Goal: Task Accomplishment & Management: Complete application form

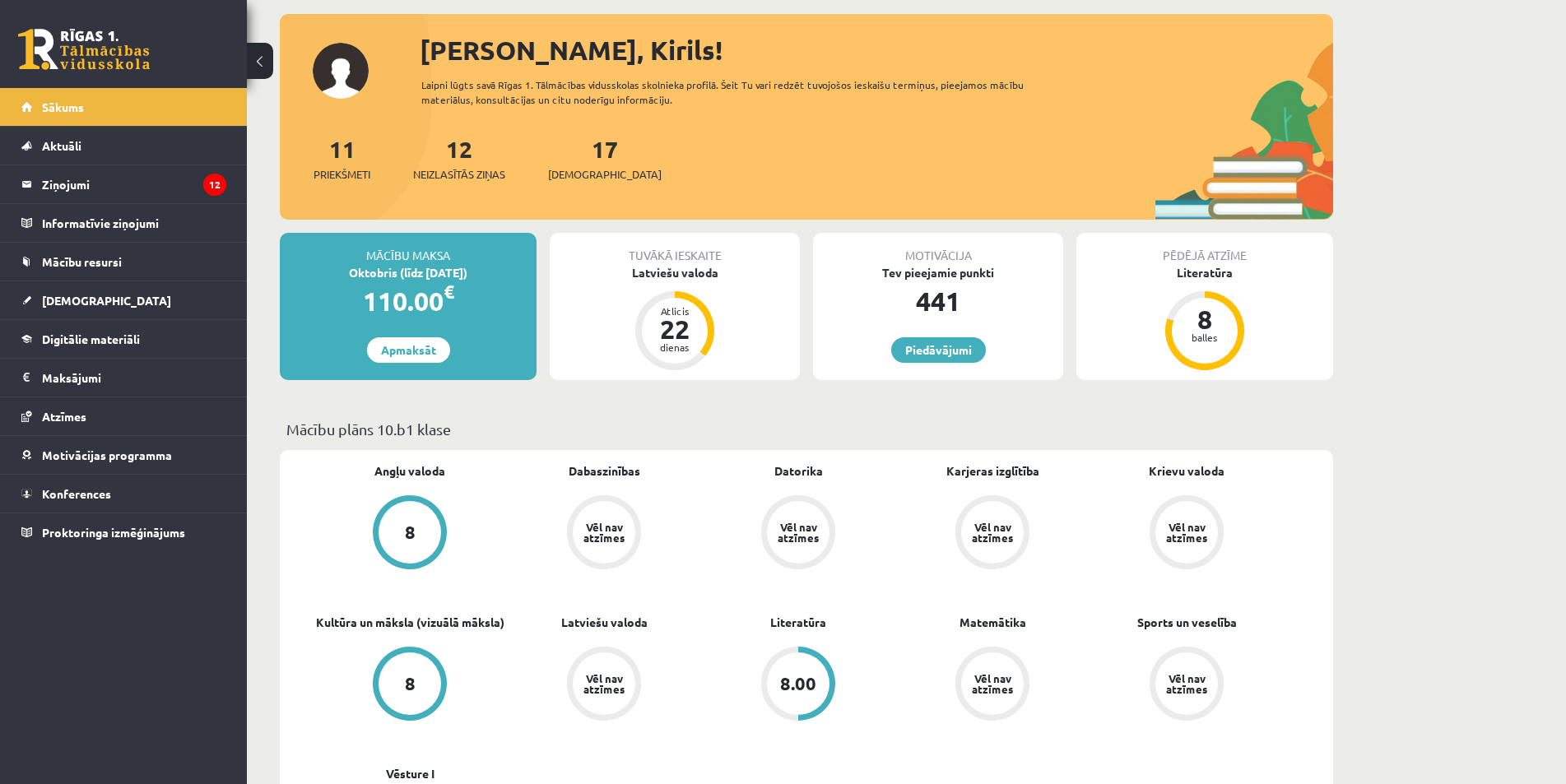
scroll to position [165, 0]
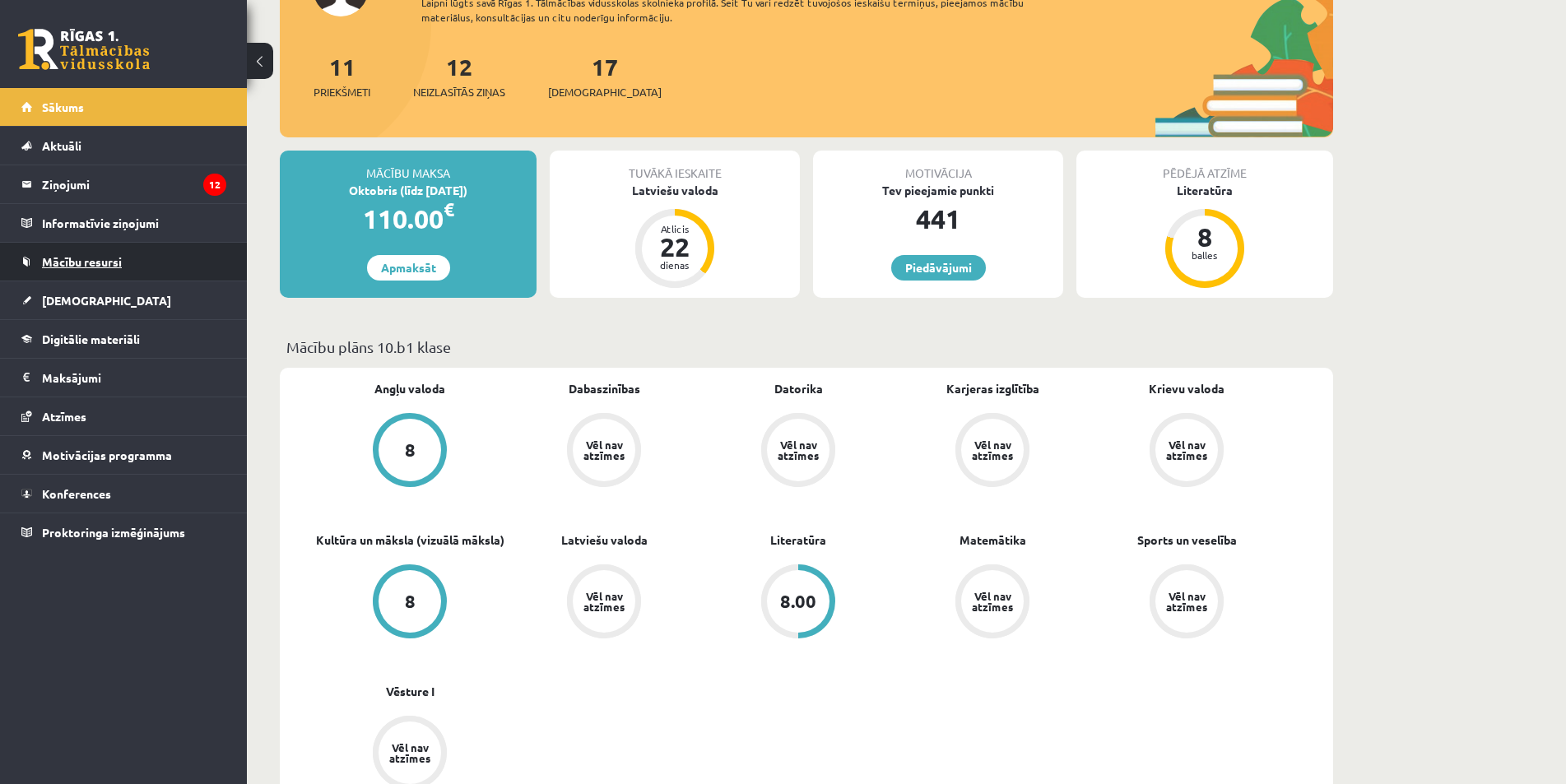
click at [101, 271] on link "Mācību resursi" at bounding box center [124, 262] width 205 height 38
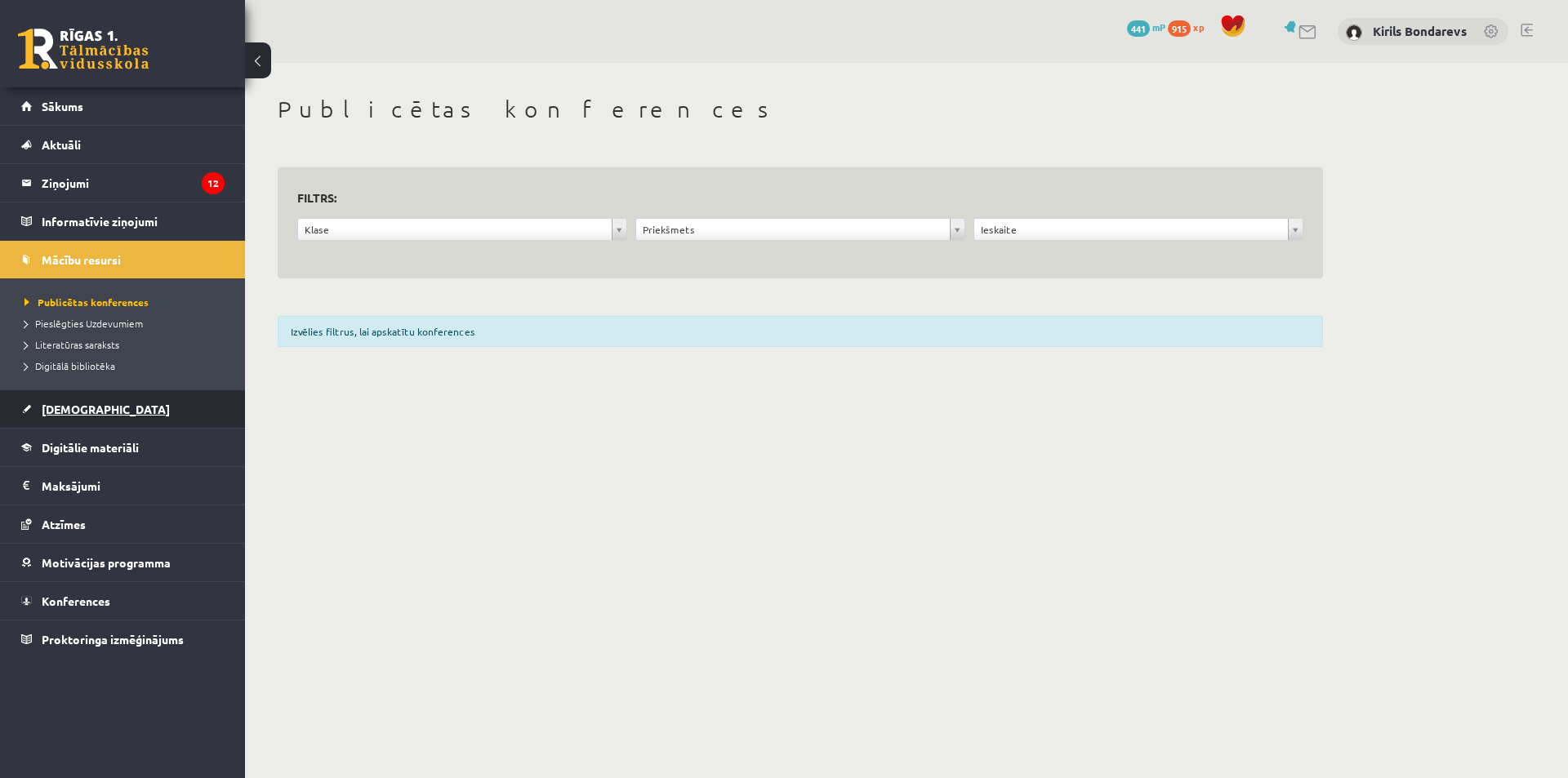
click at [82, 410] on span "[DEMOGRAPHIC_DATA]" at bounding box center [106, 409] width 129 height 14
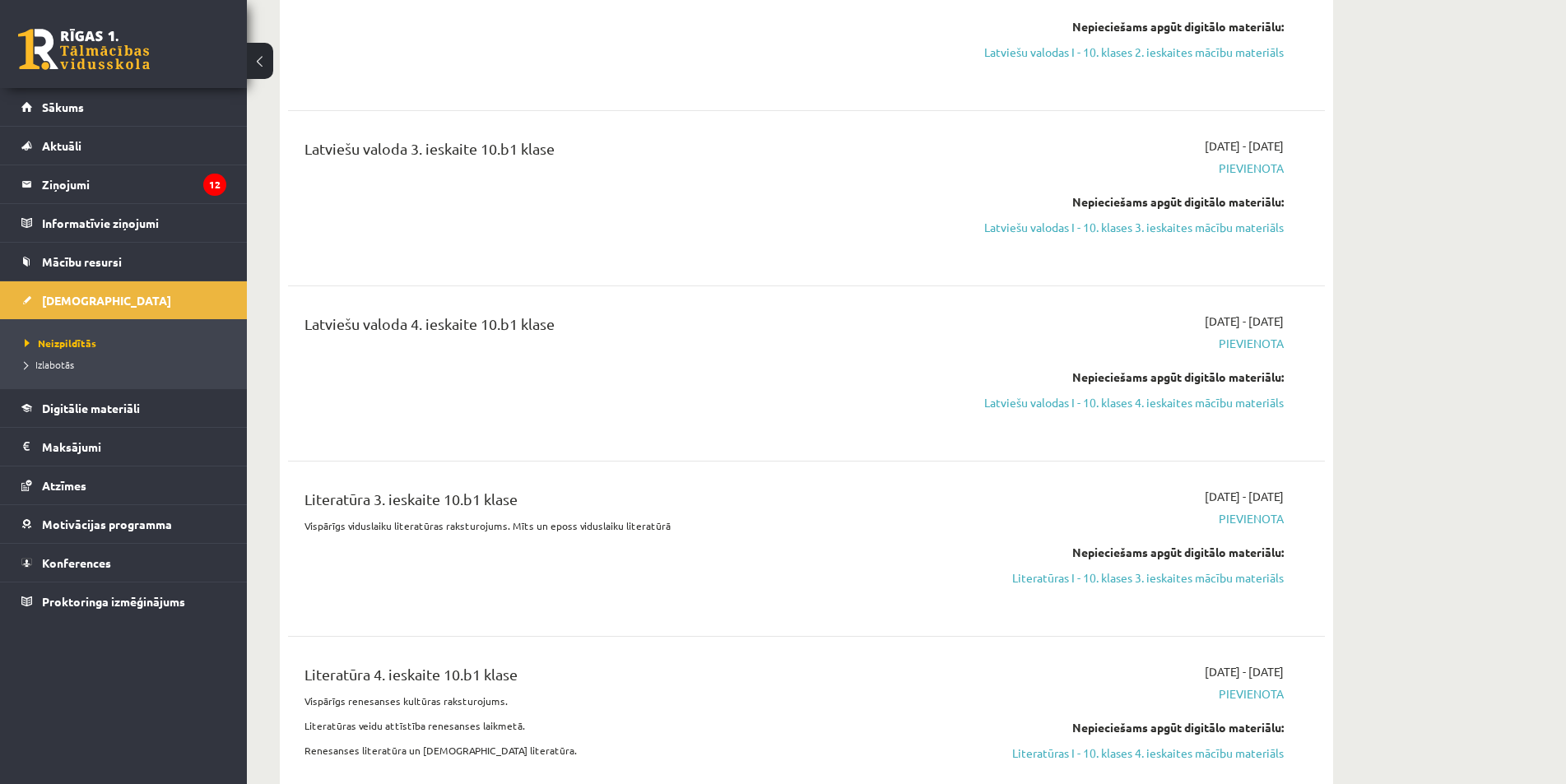
scroll to position [2221, 0]
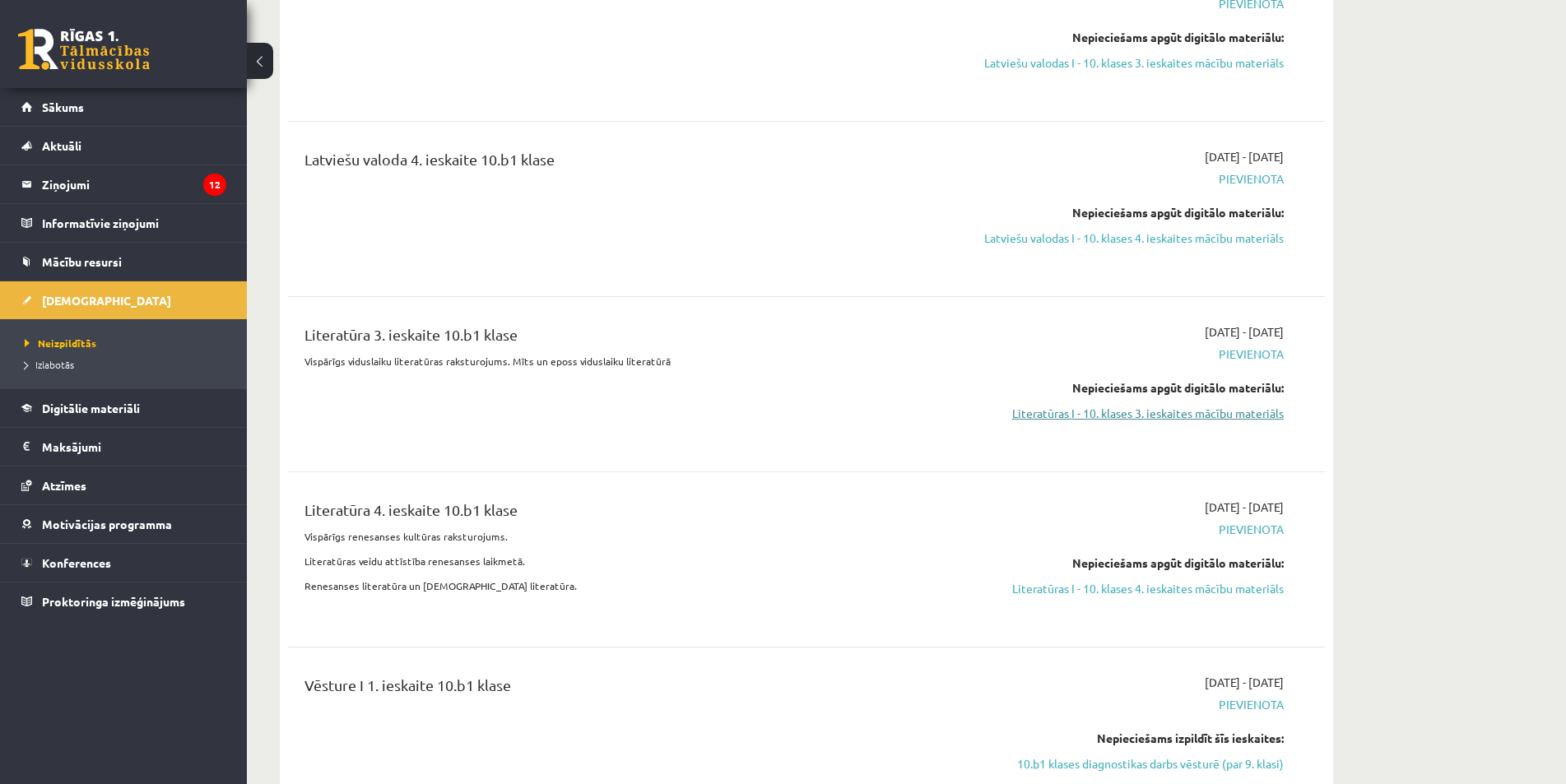
click at [1166, 405] on link "Literatūras I - 10. klases 3. ieskaites mācību materiāls" at bounding box center [1128, 413] width 311 height 17
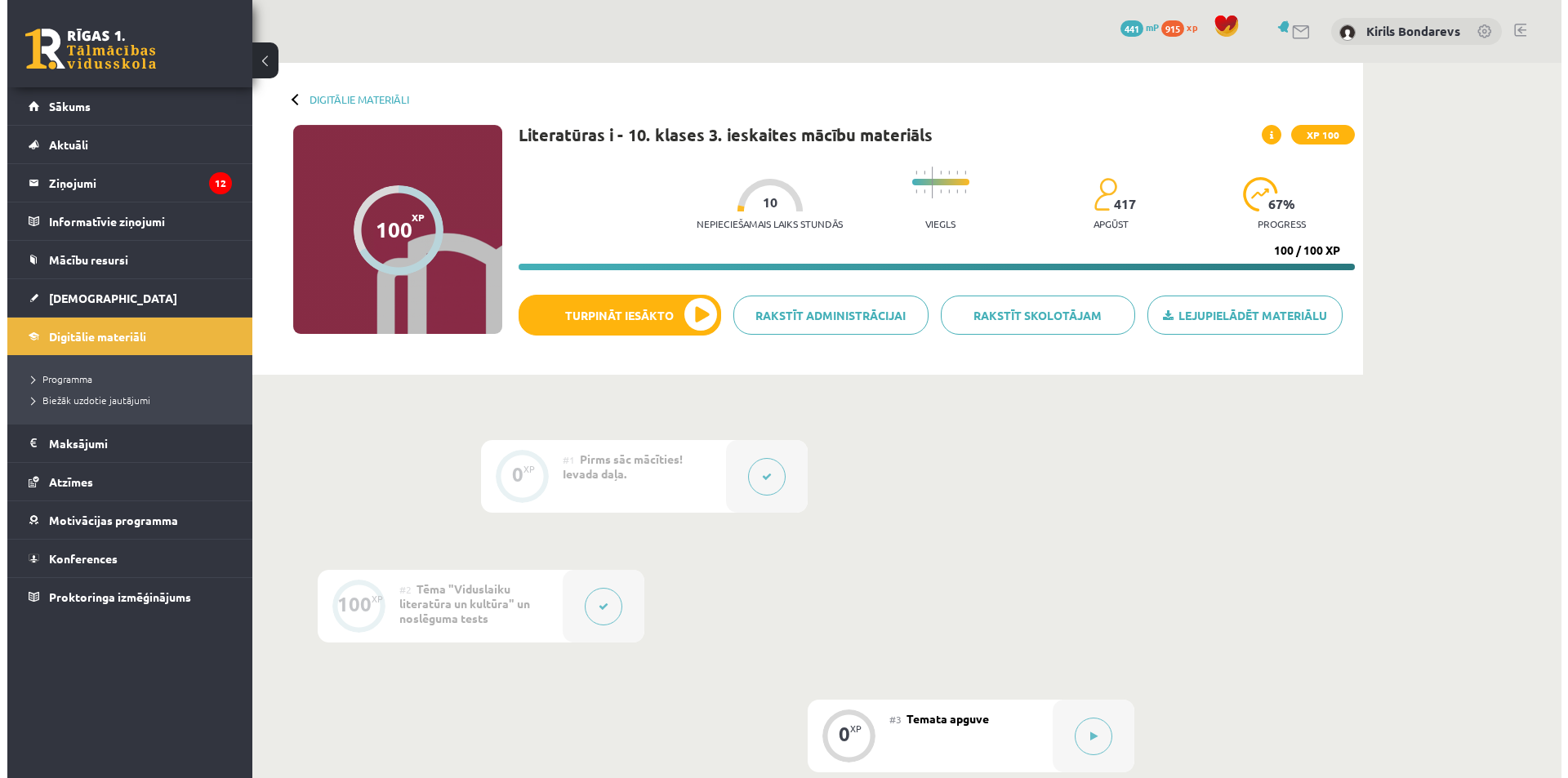
scroll to position [280, 0]
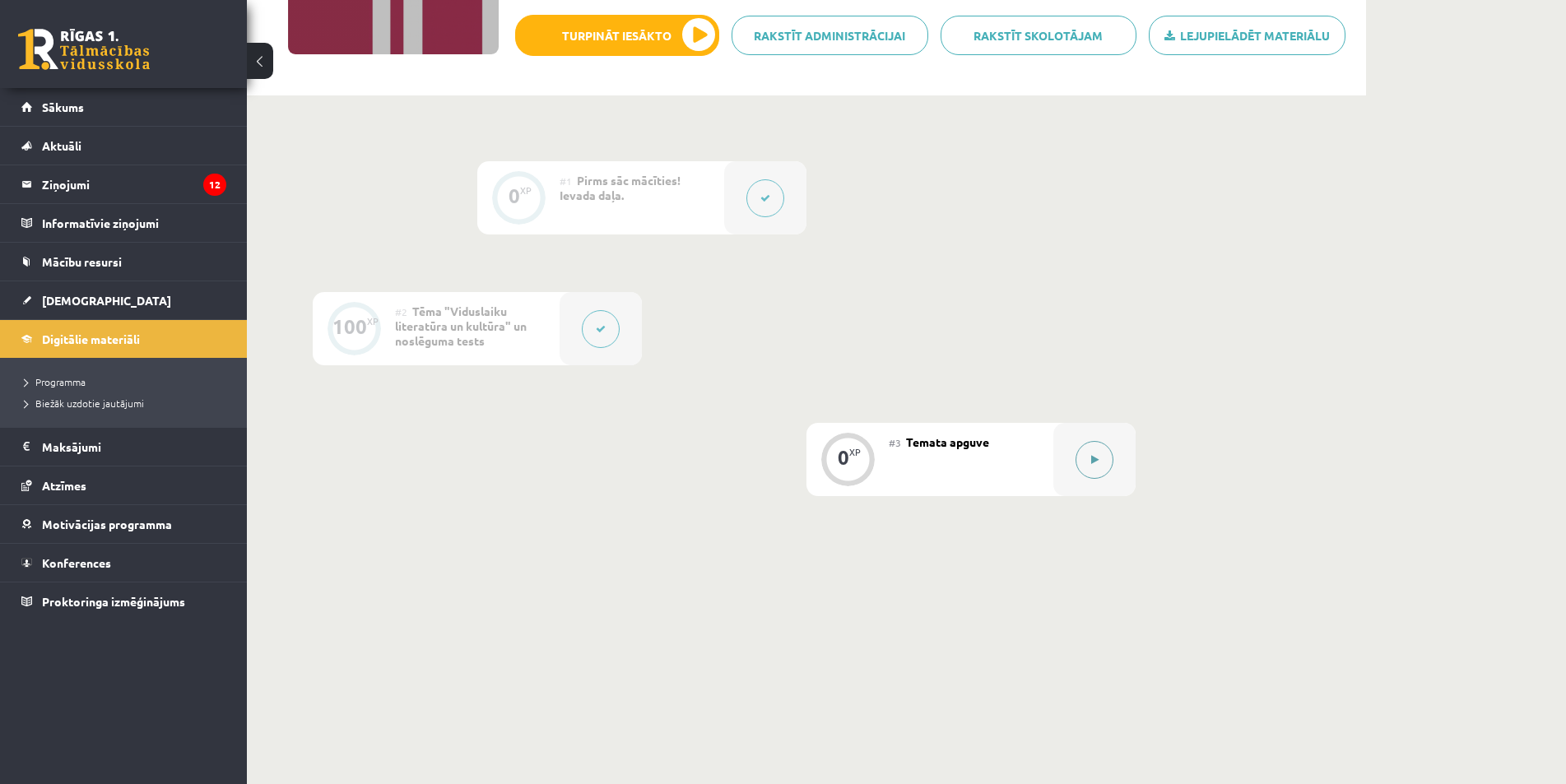
click at [1097, 457] on icon at bounding box center [1095, 459] width 7 height 10
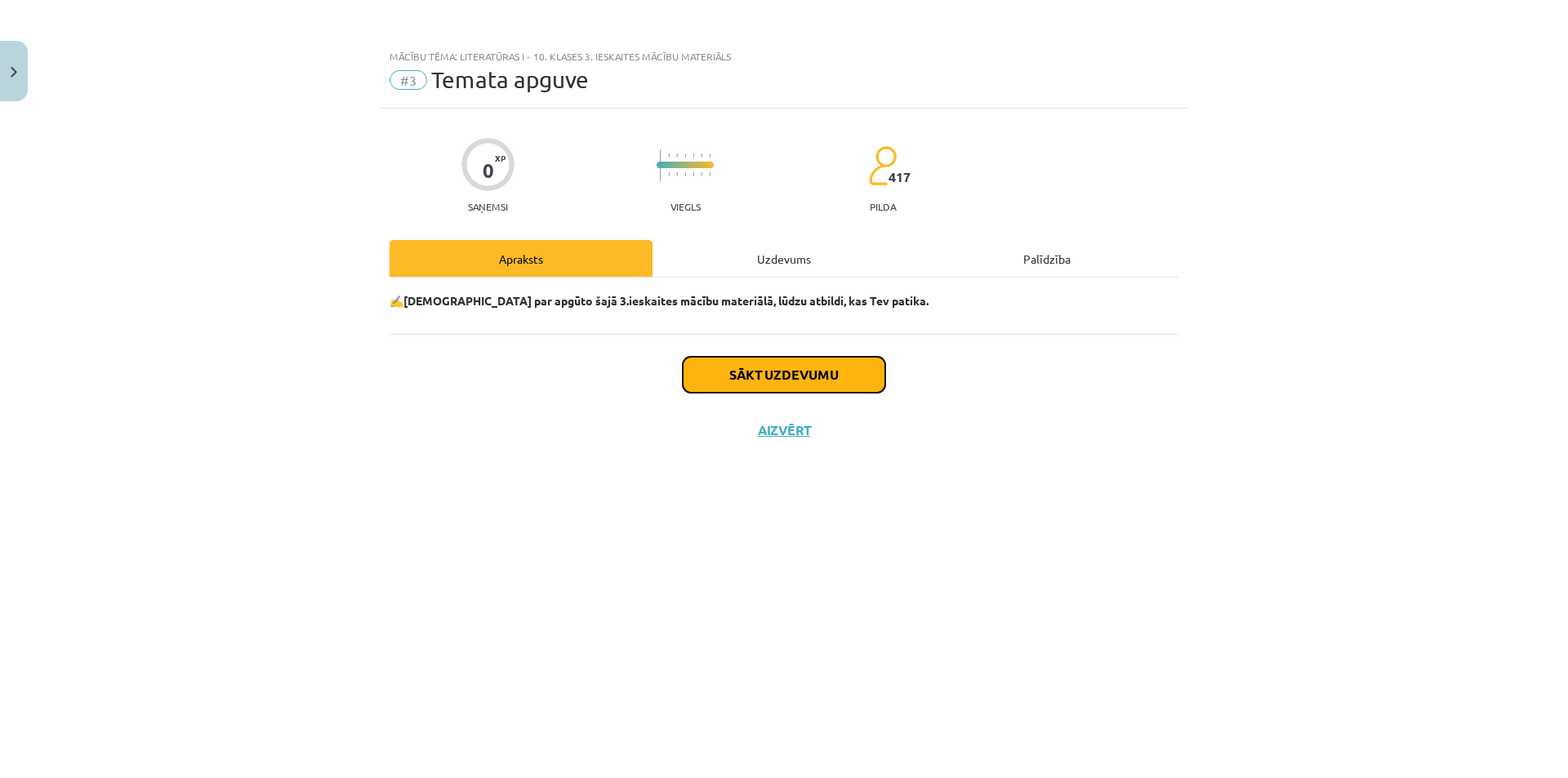
click at [786, 360] on button "Sākt uzdevumu" at bounding box center [784, 374] width 203 height 36
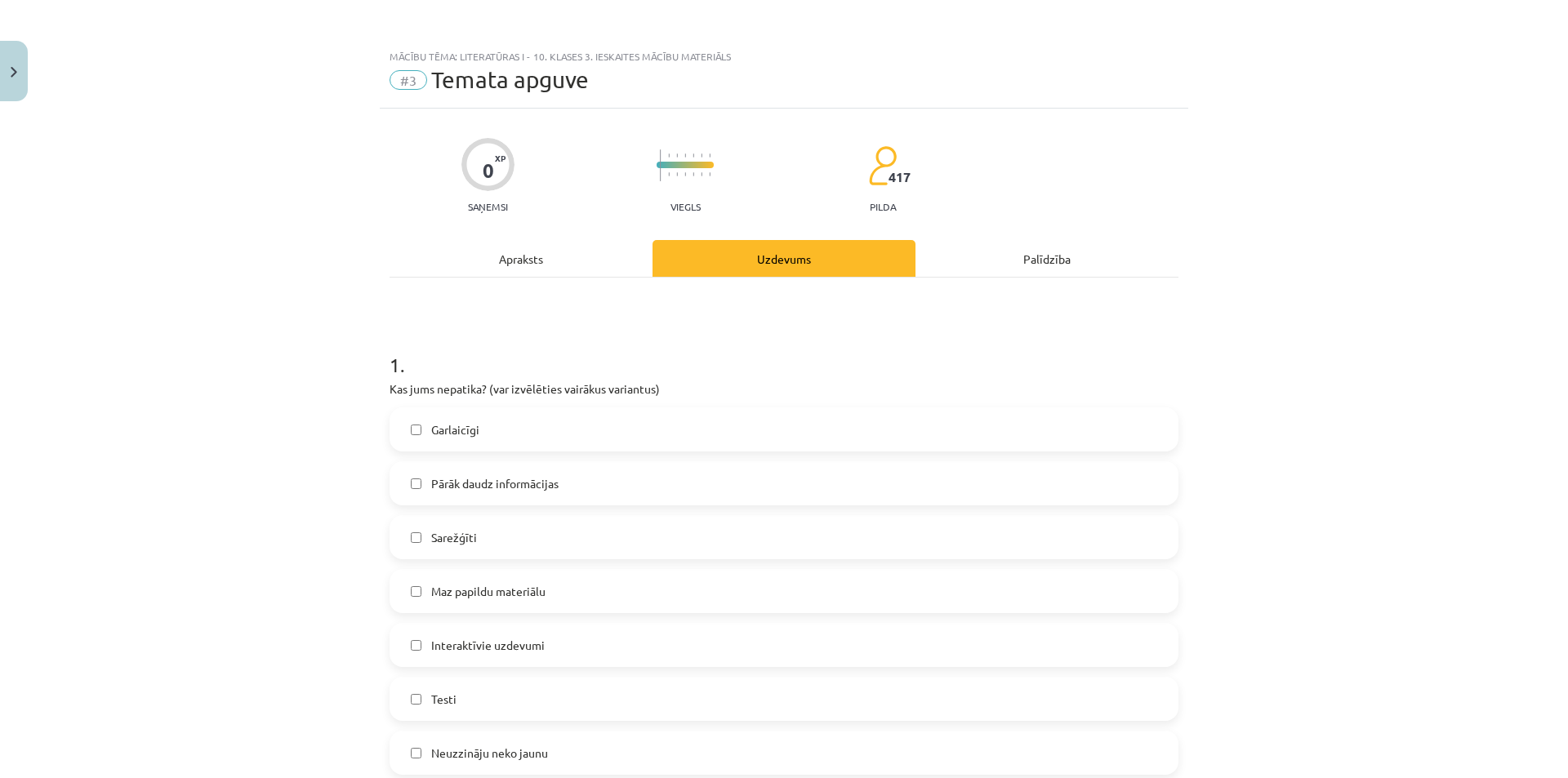
scroll to position [163, 0]
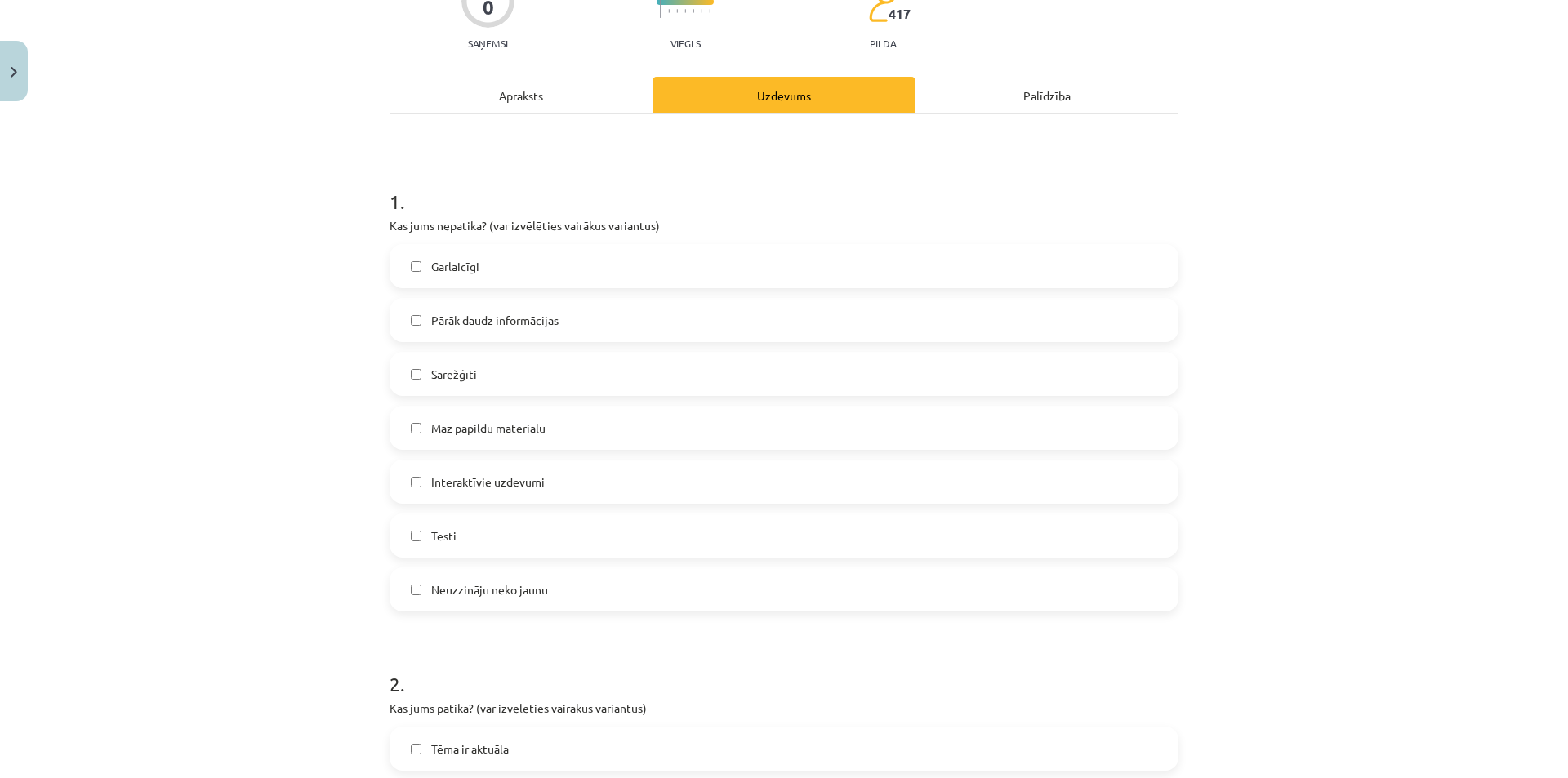
click at [423, 434] on label "Maz papildu materiālu" at bounding box center [784, 428] width 785 height 41
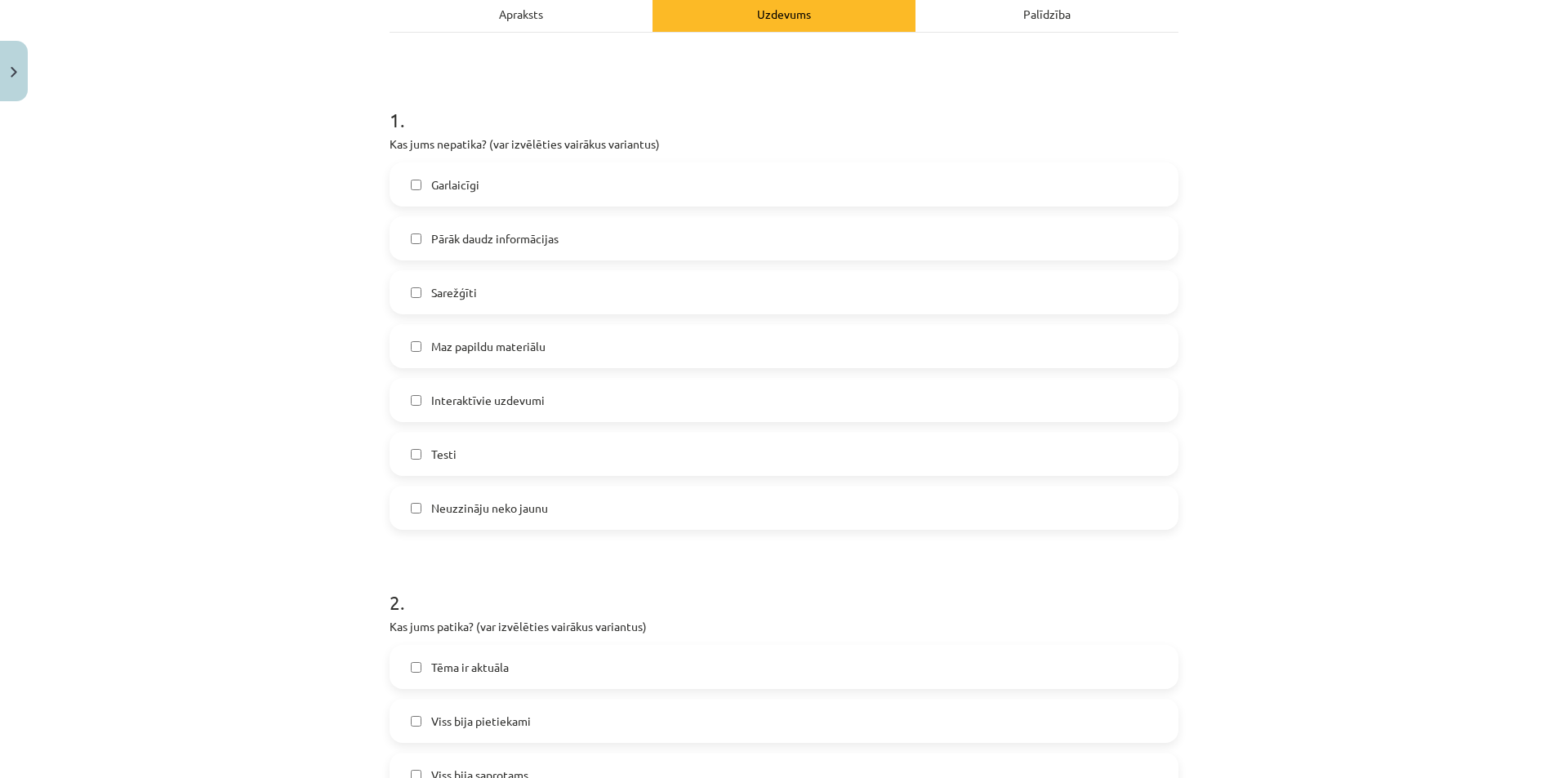
click at [458, 404] on span "Interaktīvie uzdevumi" at bounding box center [488, 400] width 113 height 17
click at [416, 353] on label "Maz papildu materiālu" at bounding box center [784, 347] width 785 height 41
click at [432, 401] on span "Interaktīvie uzdevumi" at bounding box center [488, 400] width 113 height 17
click at [474, 303] on label "Sarežģīti" at bounding box center [784, 292] width 785 height 41
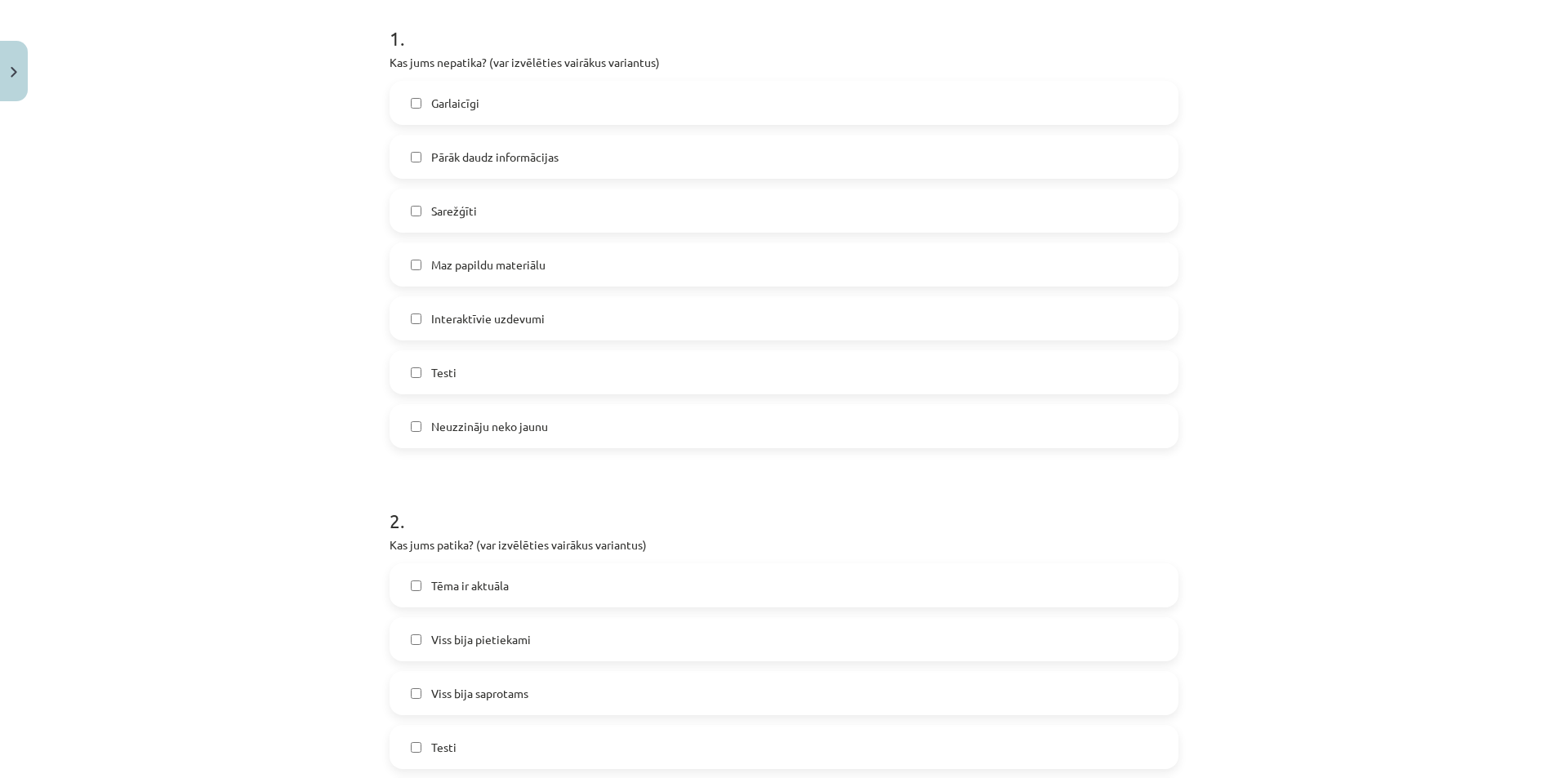
click at [432, 209] on span "Sarežģīti" at bounding box center [454, 211] width 46 height 17
click at [399, 269] on label "Maz papildu materiālu" at bounding box center [784, 264] width 785 height 41
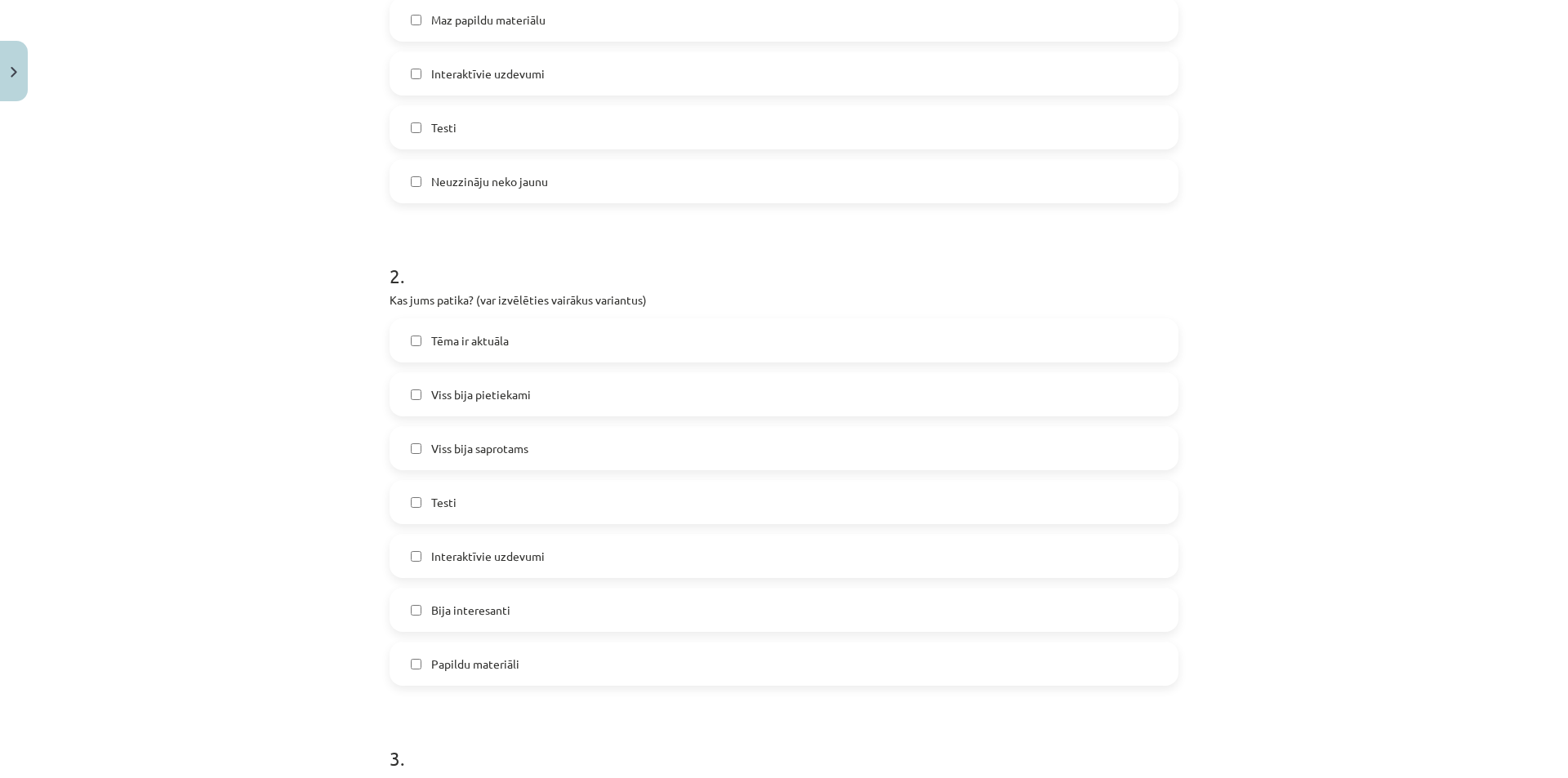
click at [404, 337] on label "Tēma ir aktuāla" at bounding box center [784, 340] width 785 height 41
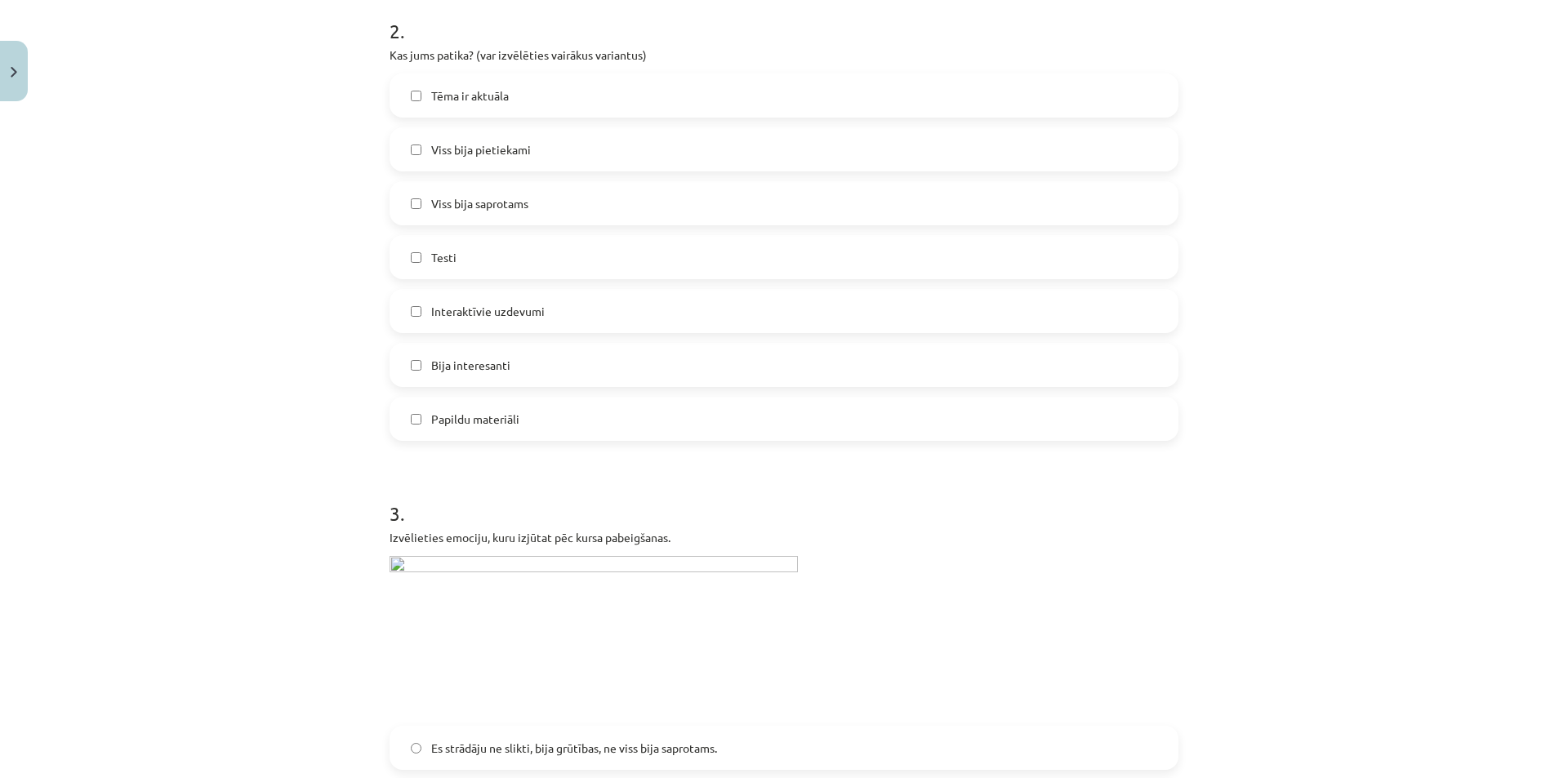
scroll to position [898, 0]
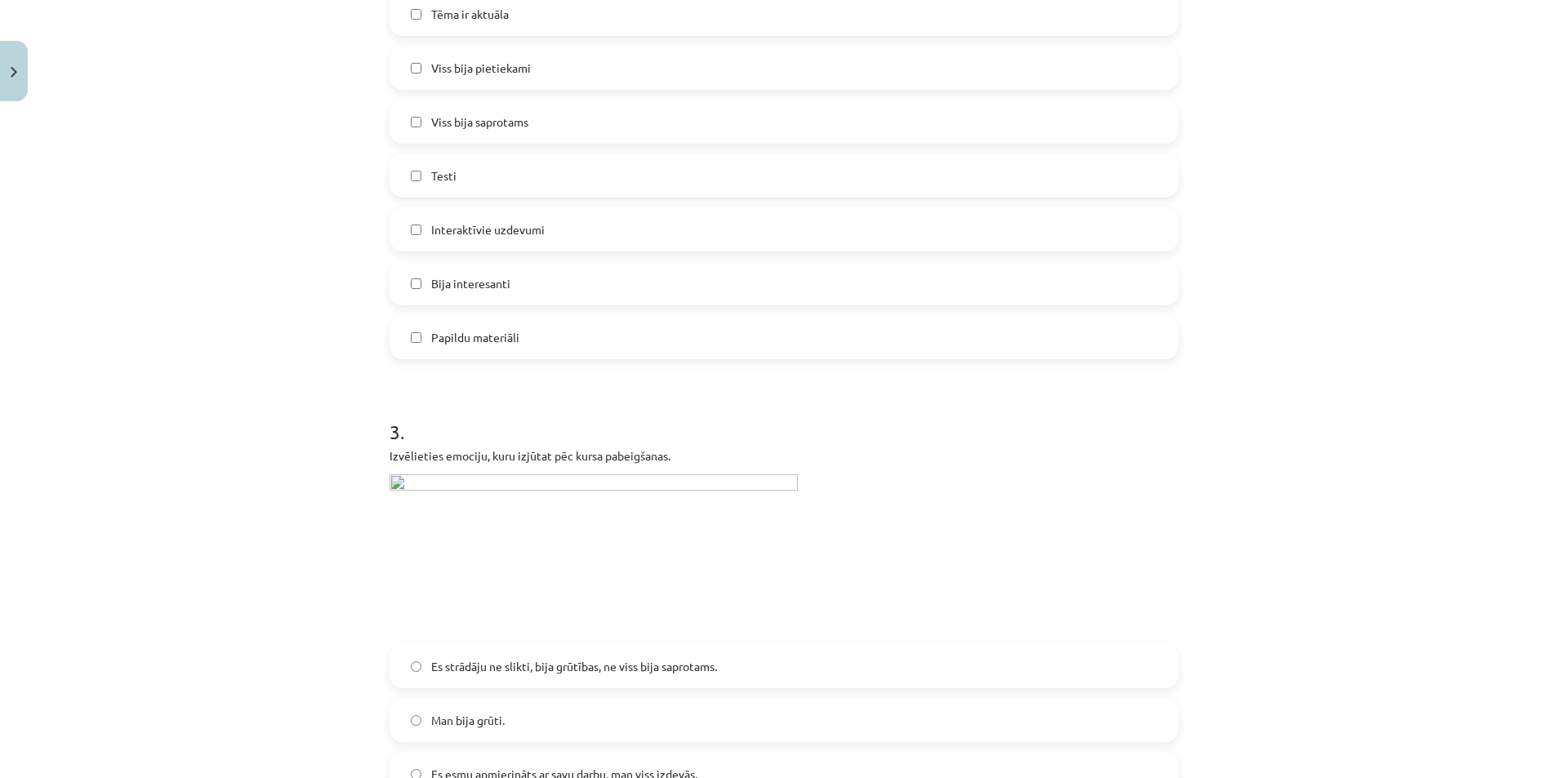
click at [492, 486] on img at bounding box center [593, 554] width 408 height 160
drag, startPoint x: 491, startPoint y: 486, endPoint x: 463, endPoint y: 472, distance: 31.3
click at [491, 485] on img at bounding box center [593, 554] width 408 height 160
click at [391, 482] on img at bounding box center [593, 554] width 408 height 160
click at [610, 489] on img at bounding box center [593, 554] width 408 height 160
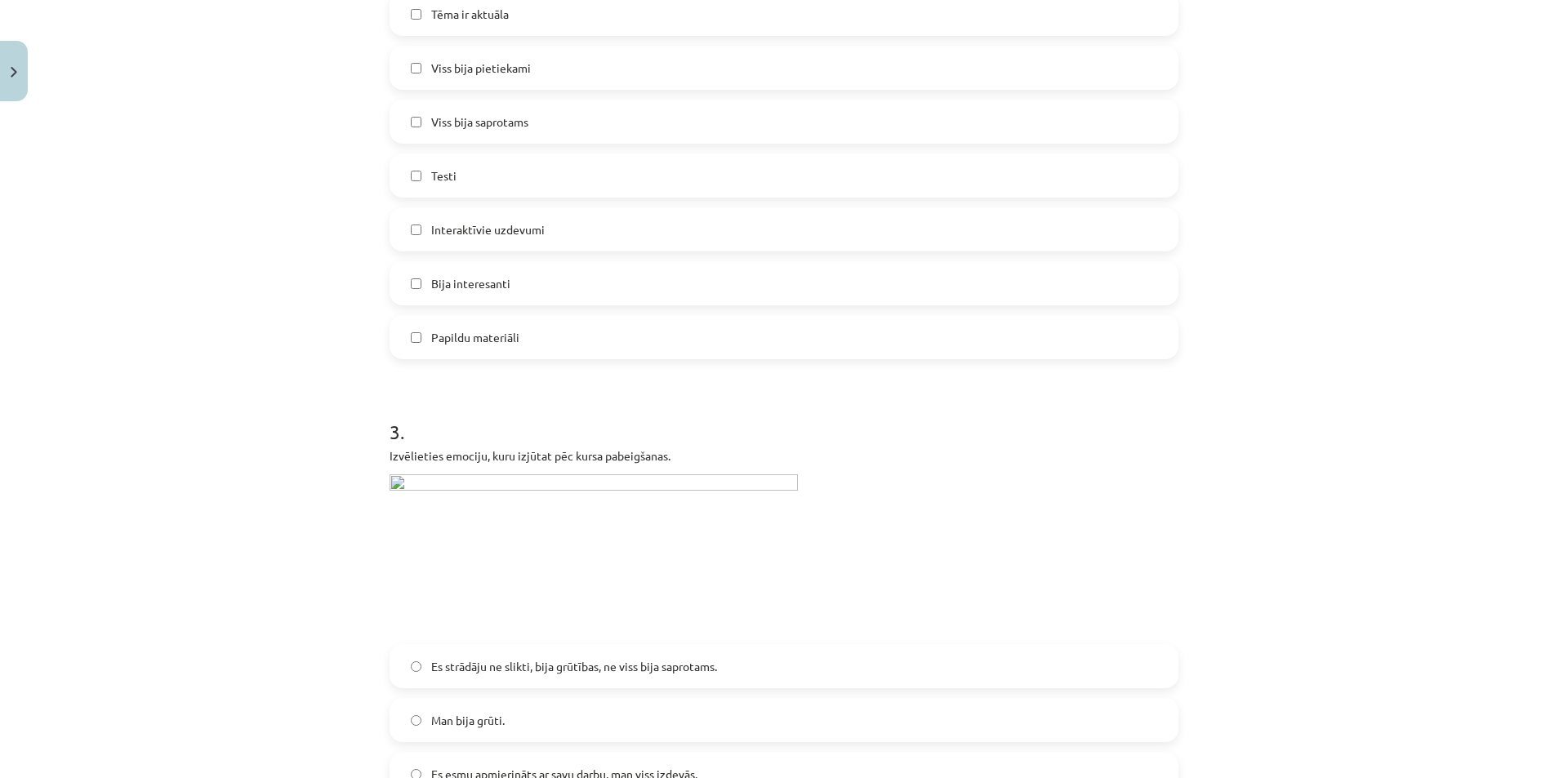
click at [625, 479] on img at bounding box center [593, 554] width 408 height 160
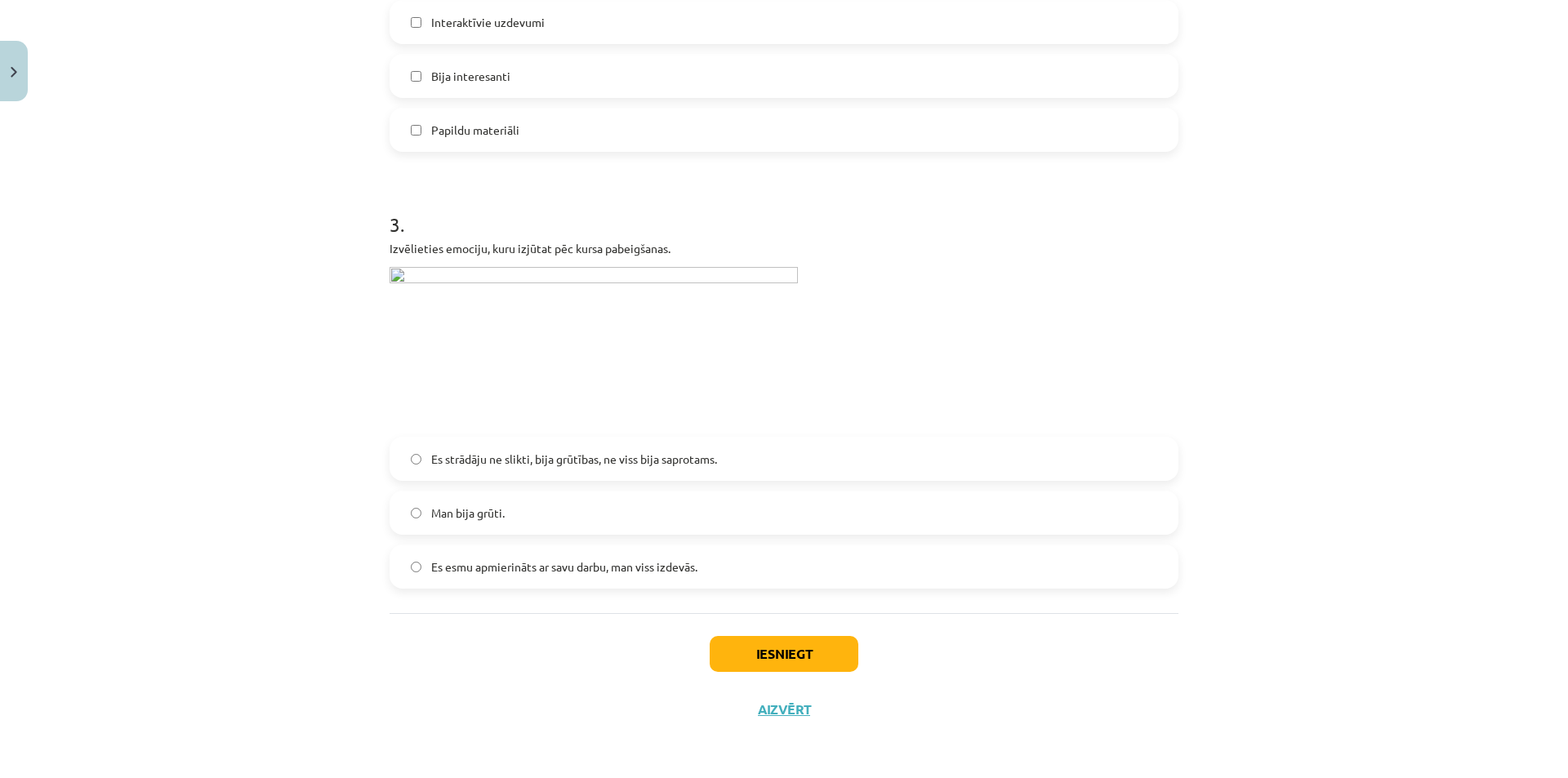
click at [457, 462] on span "Es strādāju ne slikti, bija grūtības, ne viss bija saprotams." at bounding box center [574, 459] width 286 height 17
click at [454, 519] on span "Man bija grūti." at bounding box center [468, 513] width 73 height 17
click at [758, 662] on button "Iesniegt" at bounding box center [784, 654] width 148 height 36
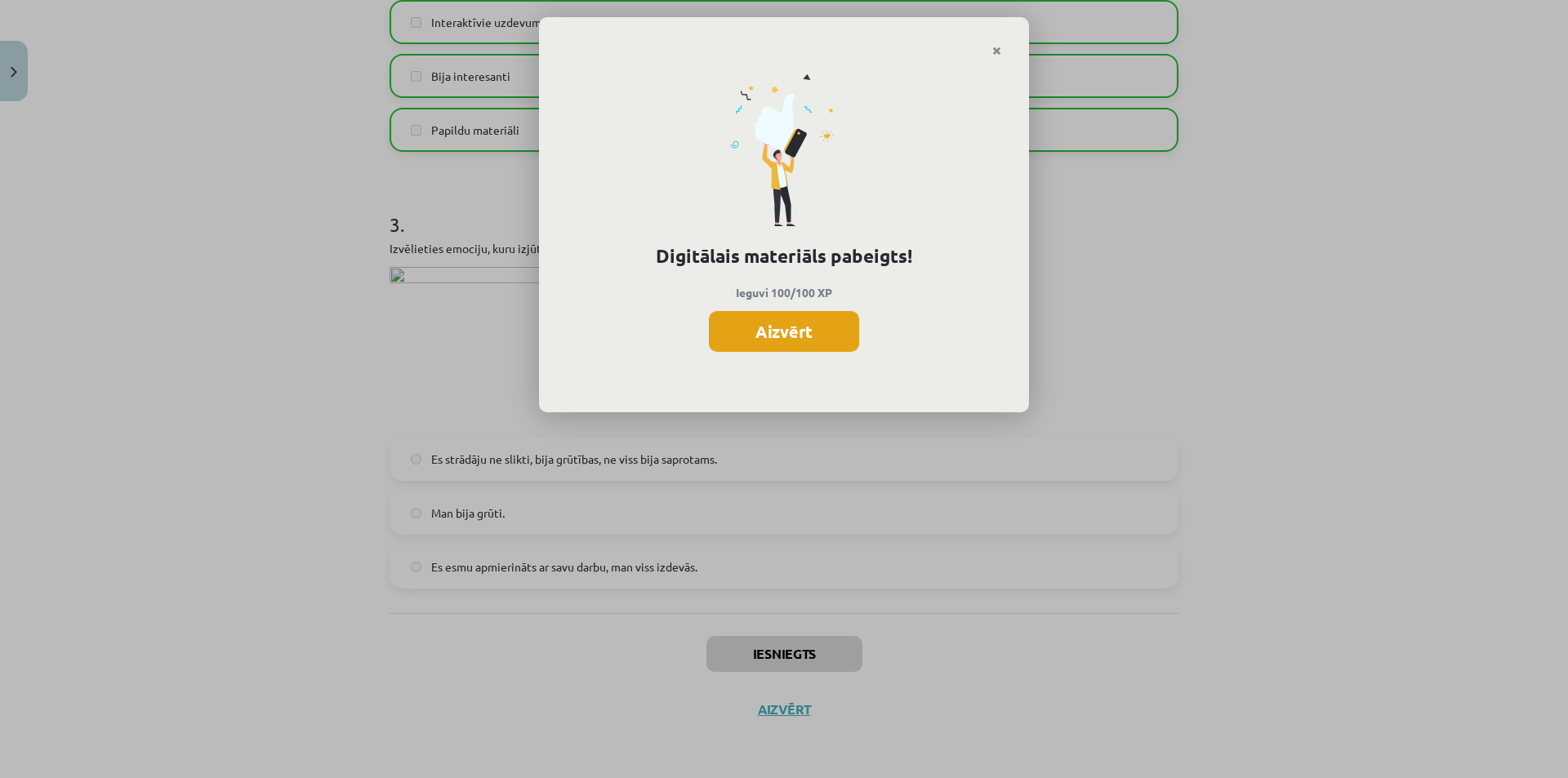
click at [772, 340] on button "Aizvērt" at bounding box center [784, 331] width 150 height 41
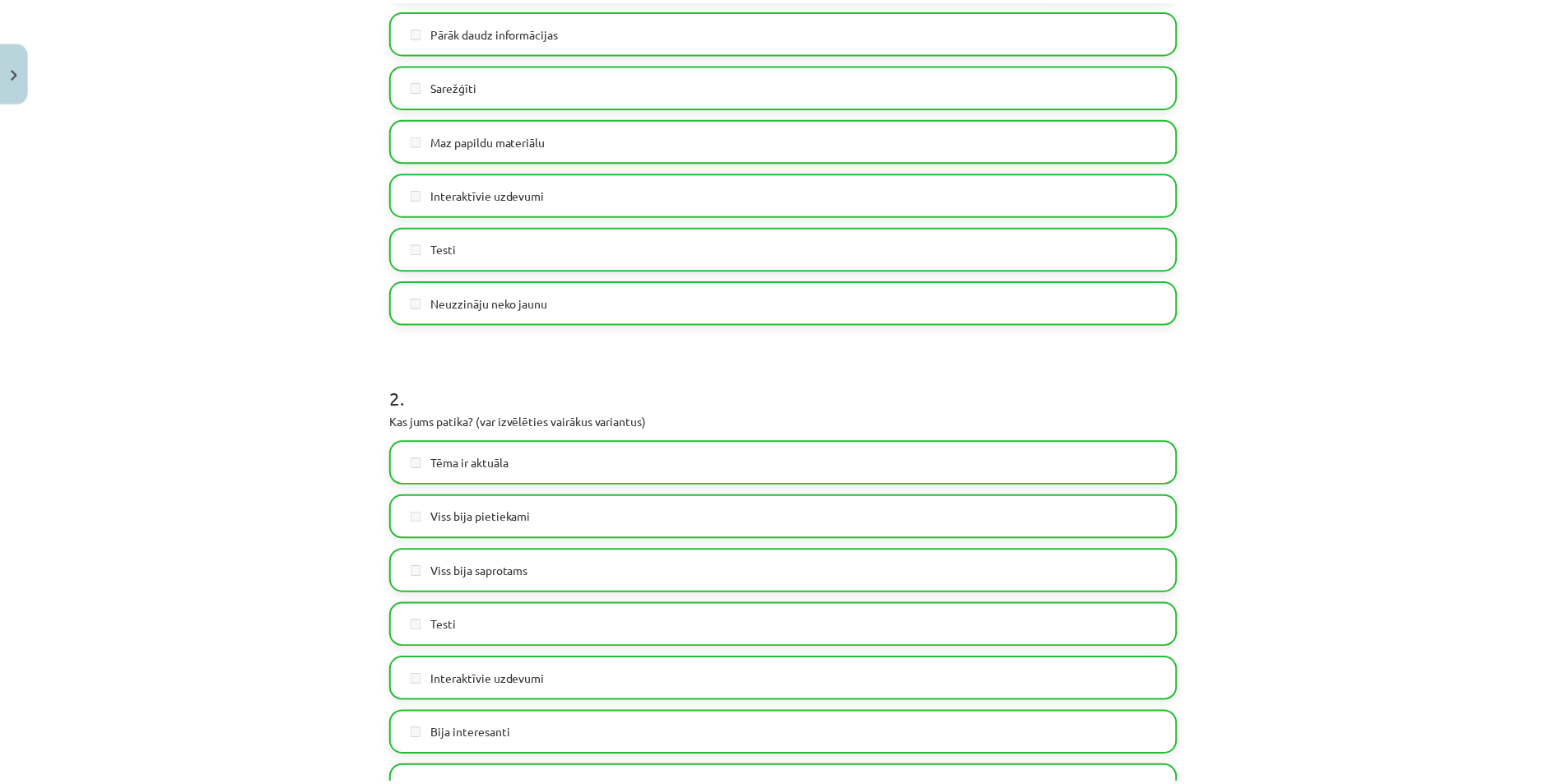
scroll to position [0, 0]
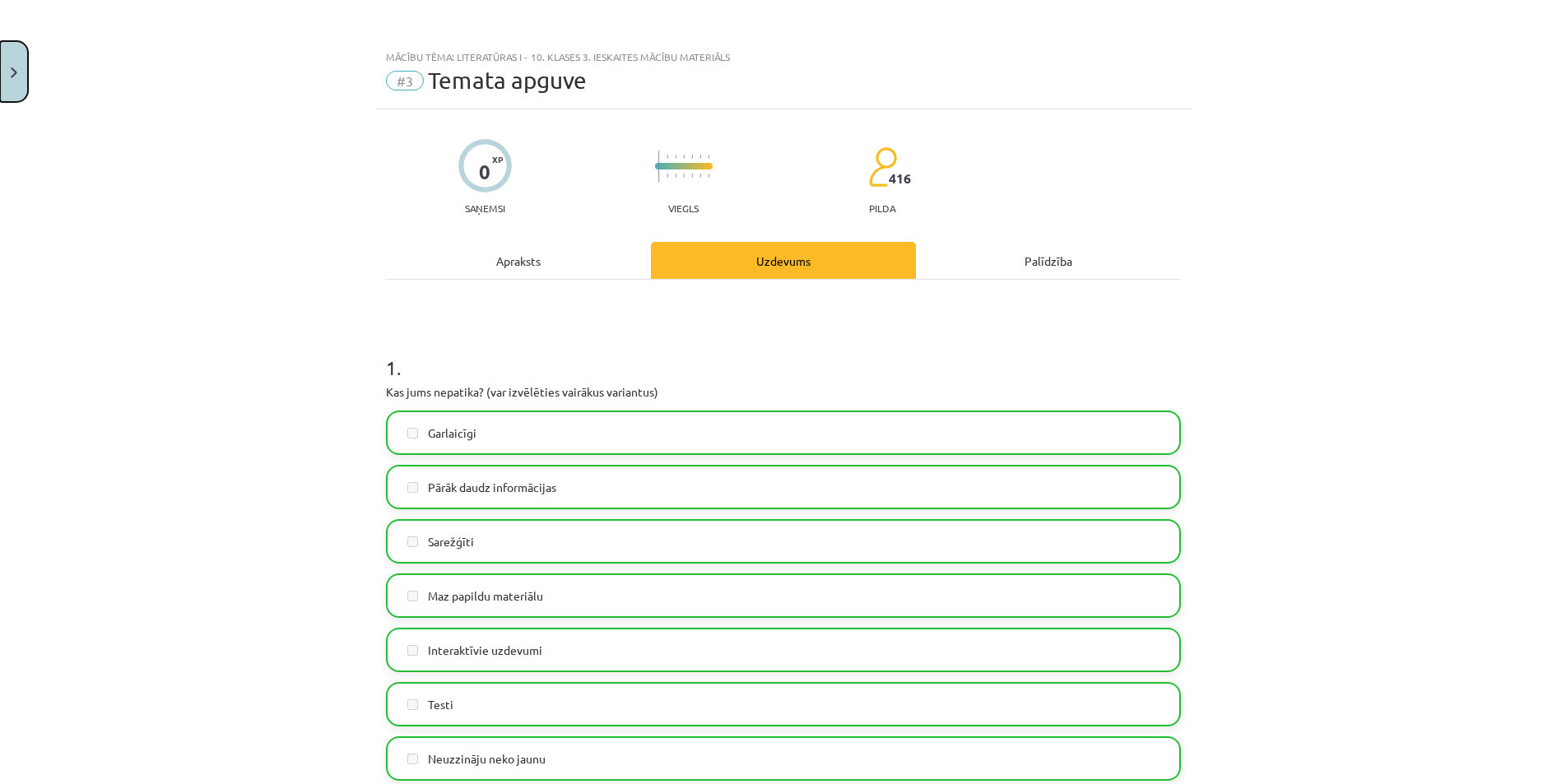
click at [26, 53] on button "Close" at bounding box center [14, 72] width 28 height 61
click at [73, 104] on span "Sākums" at bounding box center [63, 107] width 42 height 14
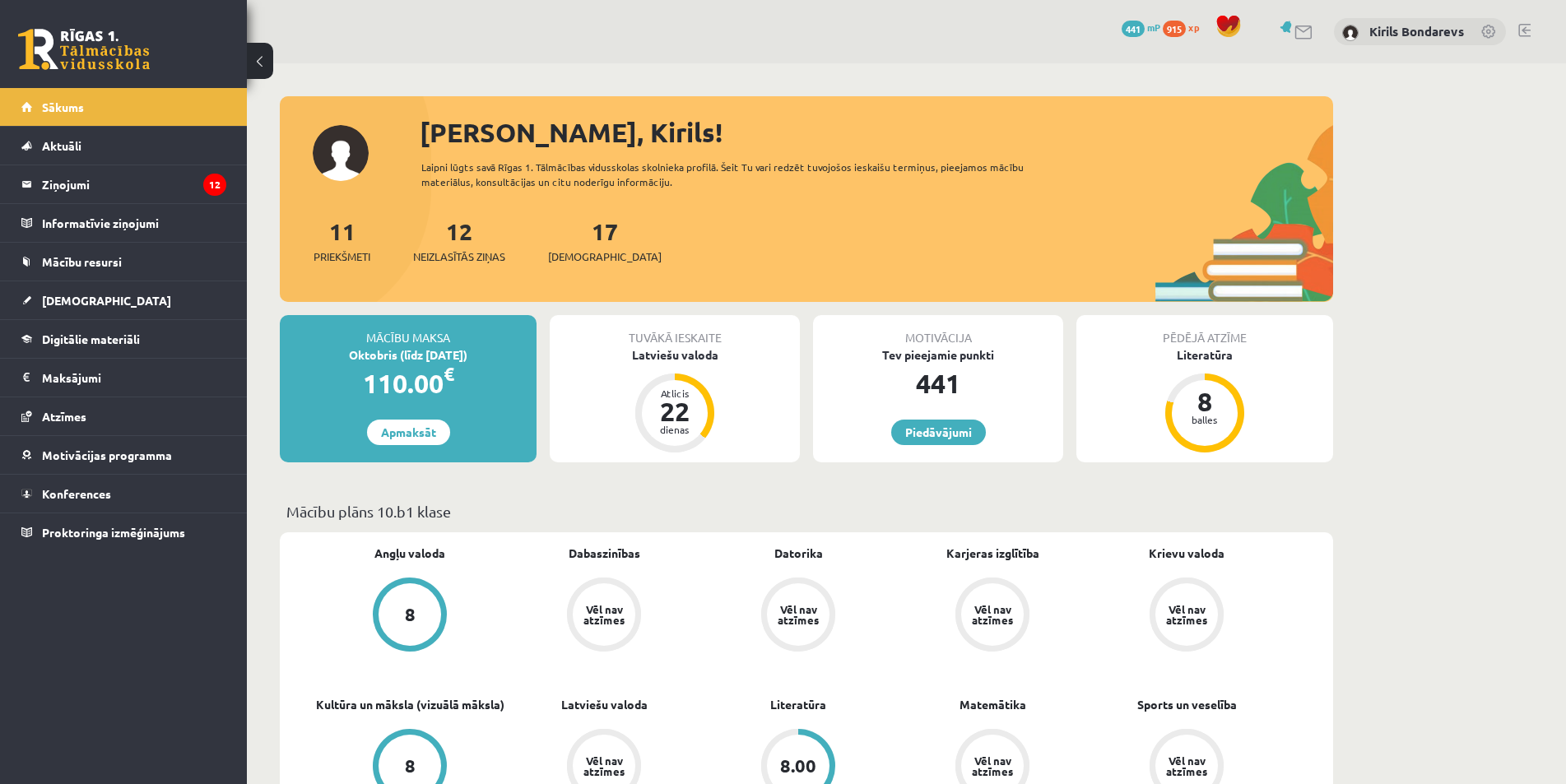
scroll to position [247, 0]
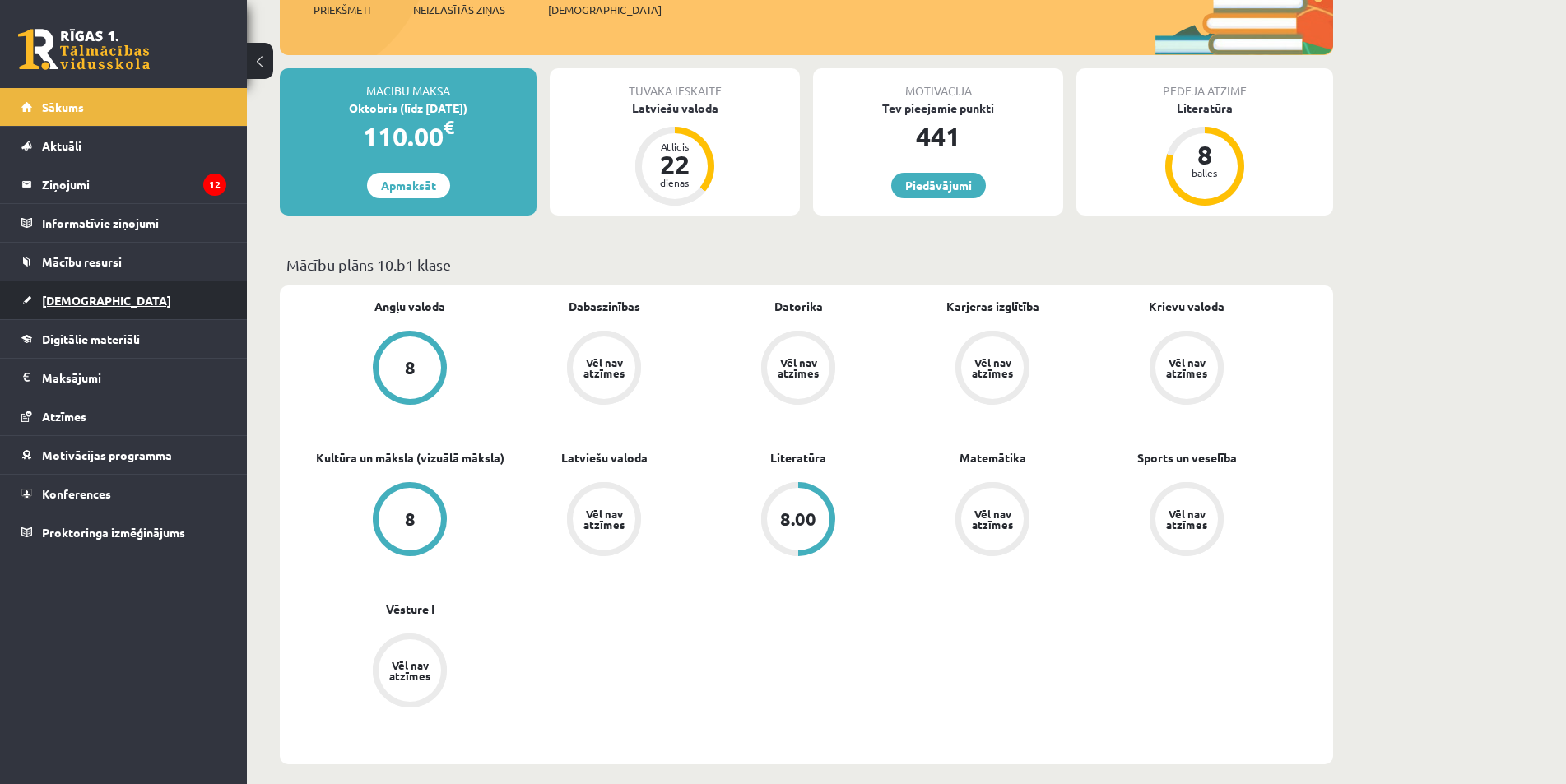
click at [86, 295] on span "[DEMOGRAPHIC_DATA]" at bounding box center [107, 300] width 130 height 14
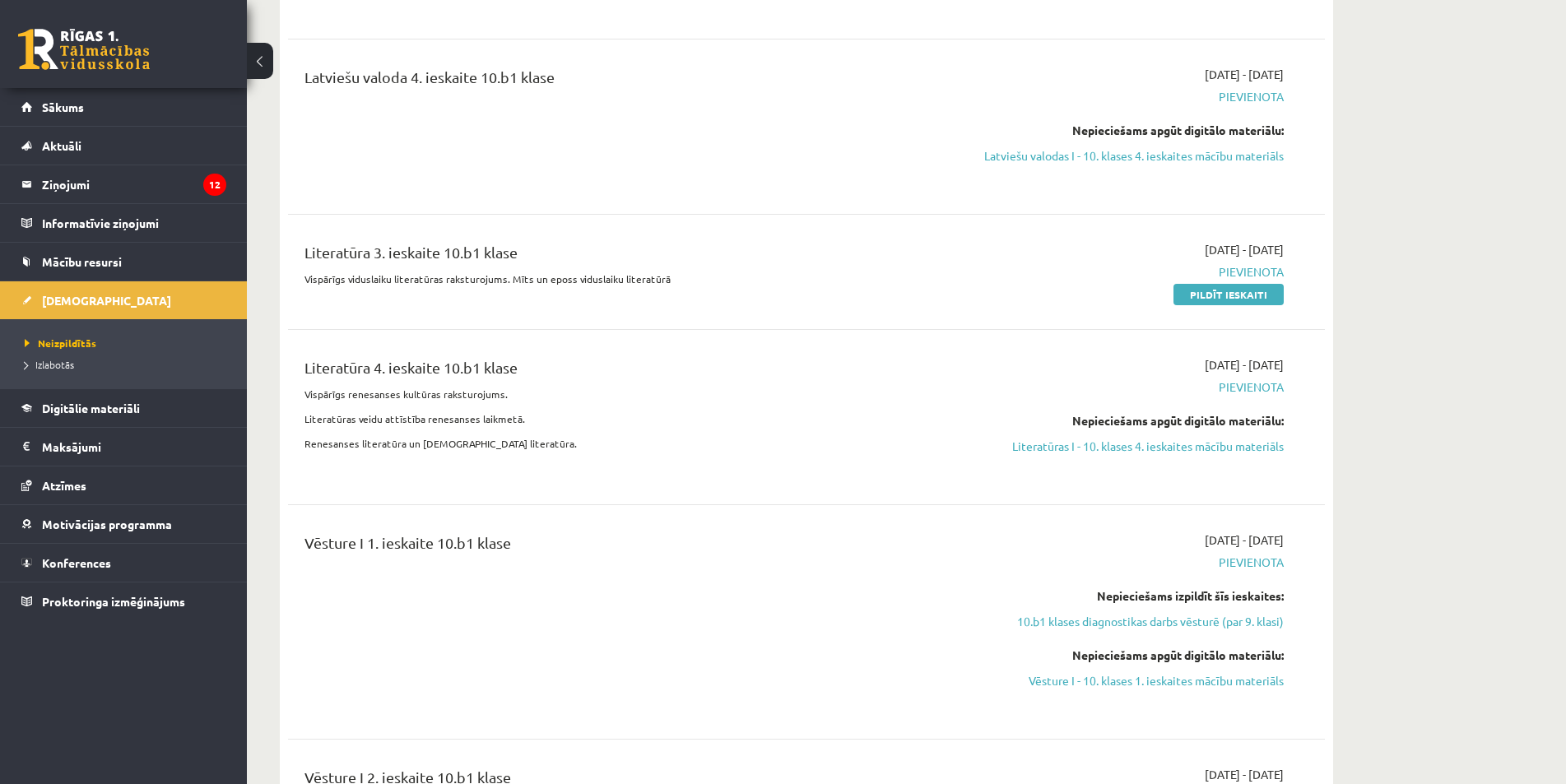
scroll to position [2140, 0]
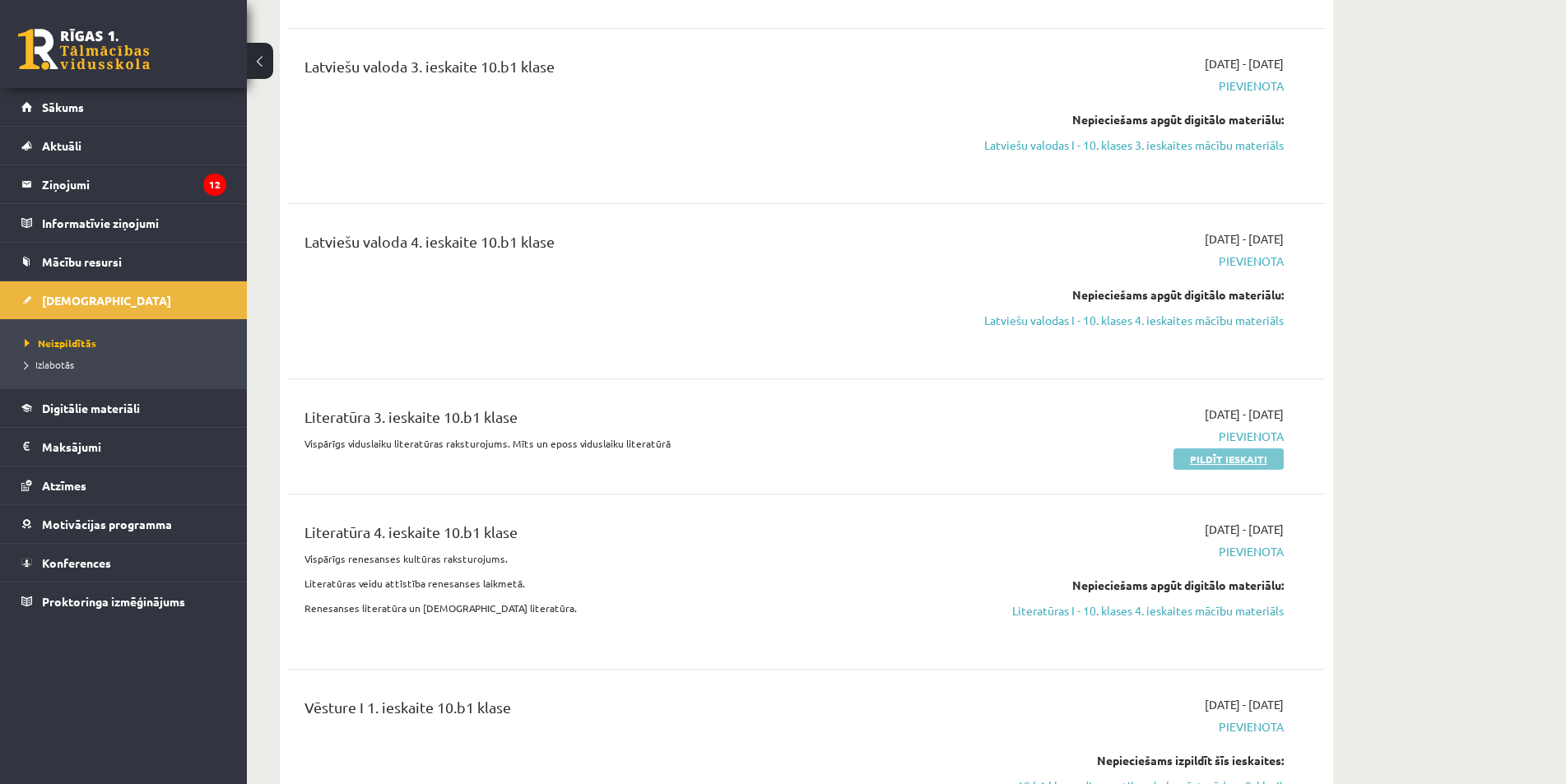
click at [1199, 448] on link "Pildīt ieskaiti" at bounding box center [1228, 459] width 110 height 22
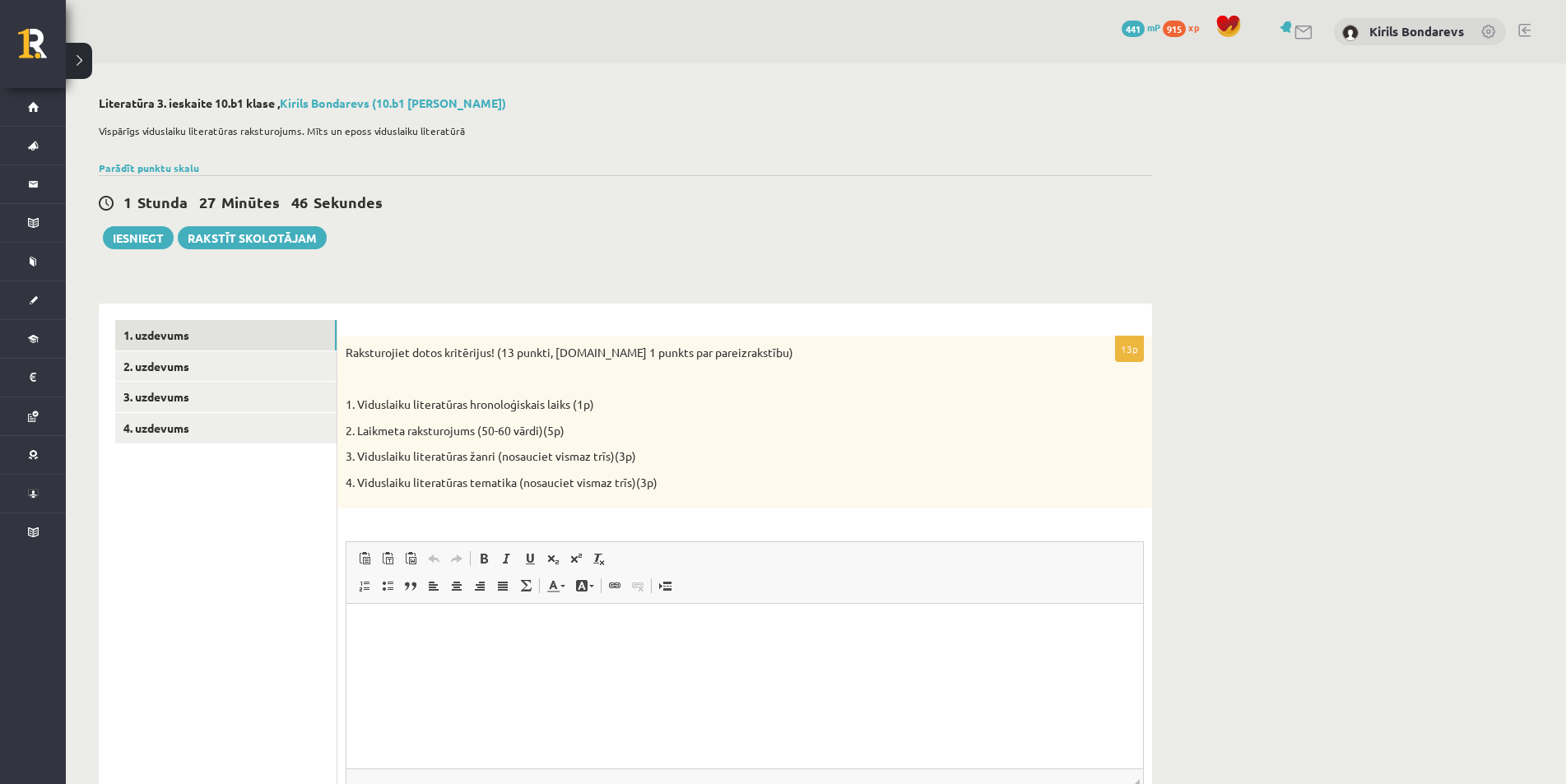
click at [114, 368] on div "1. uzdevums 2. uzdevums 3. uzdevums 4. uzdevums" at bounding box center [218, 602] width 239 height 598
click at [130, 368] on link "2. uzdevums" at bounding box center [226, 366] width 222 height 31
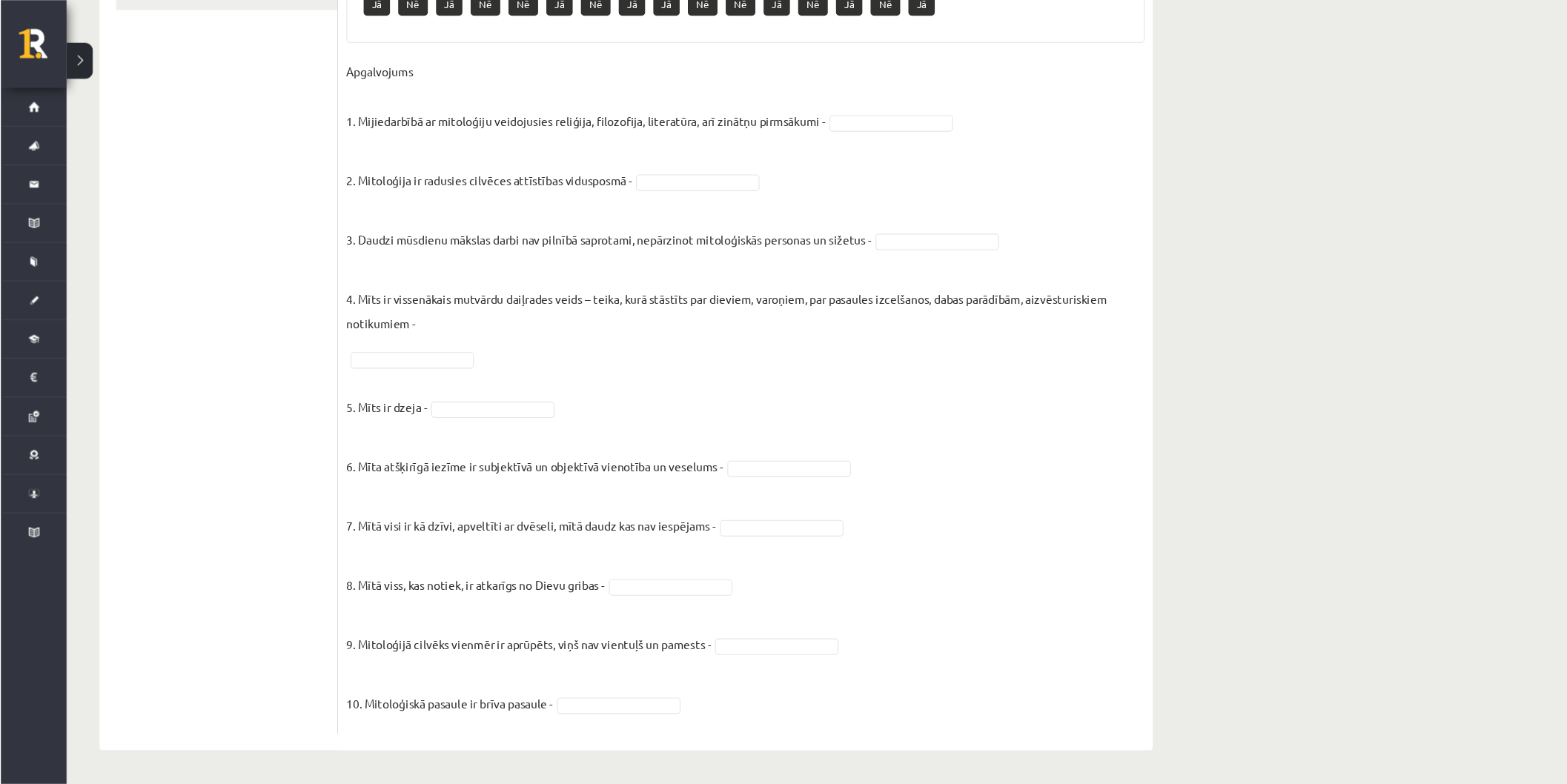
scroll to position [313, 0]
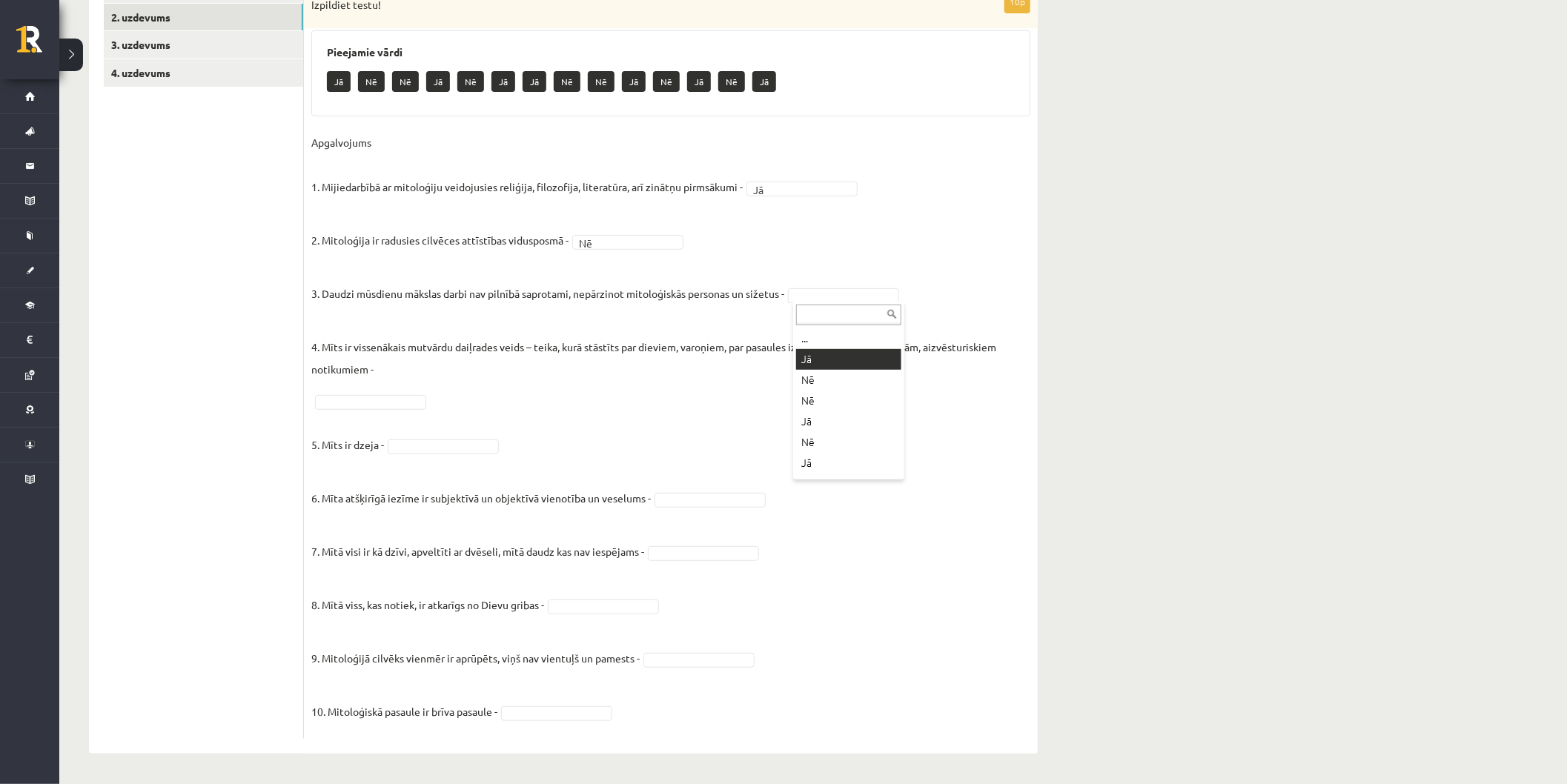
drag, startPoint x: 826, startPoint y: 366, endPoint x: 786, endPoint y: 366, distance: 40.0
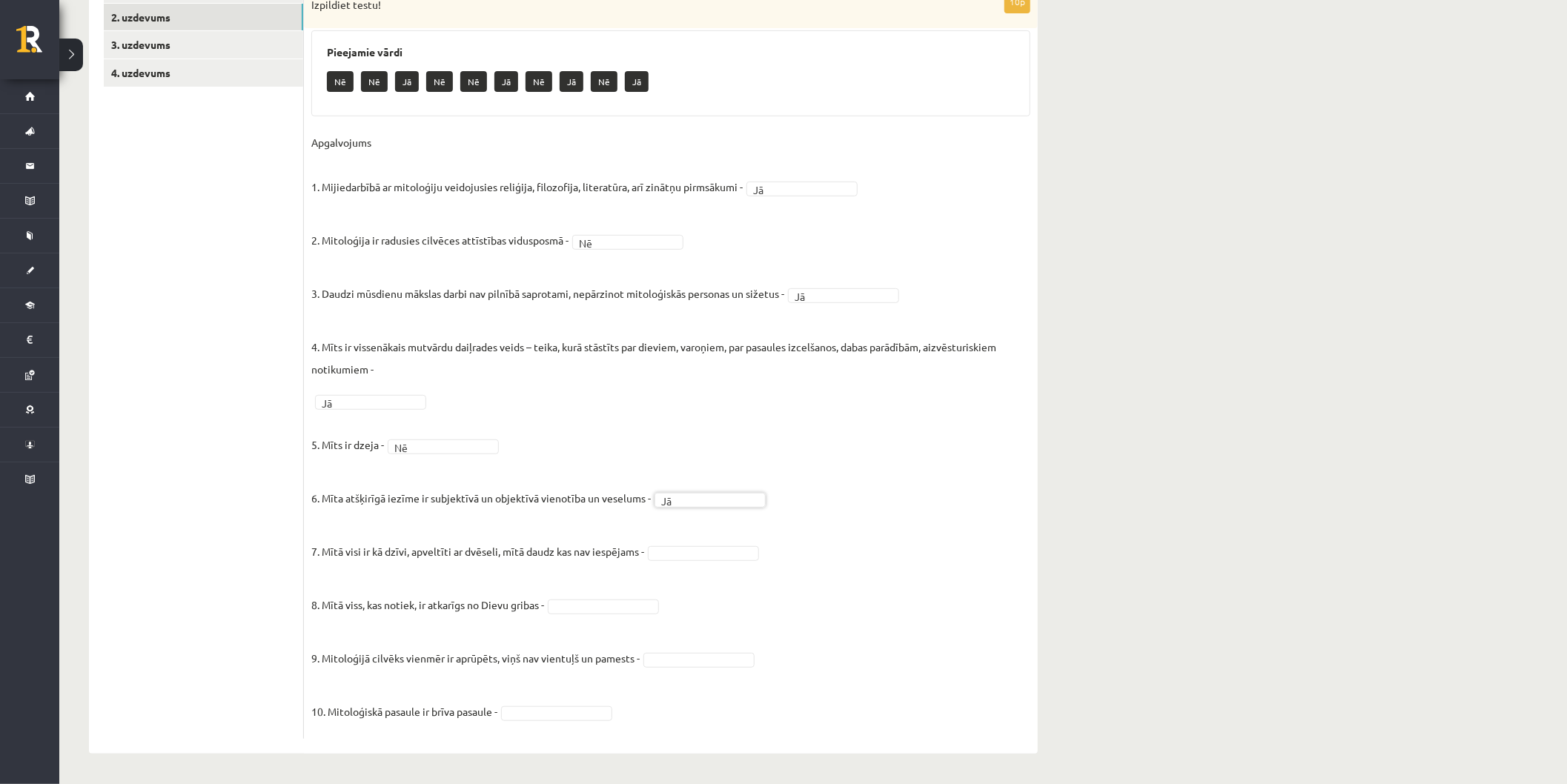
drag, startPoint x: 688, startPoint y: 565, endPoint x: 691, endPoint y: 555, distance: 10.4
click at [688, 561] on fieldset "Apgalvojums 1. Mijiedarbībā ar mitoloģiju veidojusies reliģija, filozofija, lit…" at bounding box center [671, 431] width 719 height 600
drag, startPoint x: 691, startPoint y: 555, endPoint x: 697, endPoint y: 582, distance: 27.7
click at [638, 614] on fieldset "Apgalvojums 1. Mijiedarbībā ar mitoloģiju veidojusies reliģija, filozofija, lit…" at bounding box center [671, 431] width 719 height 600
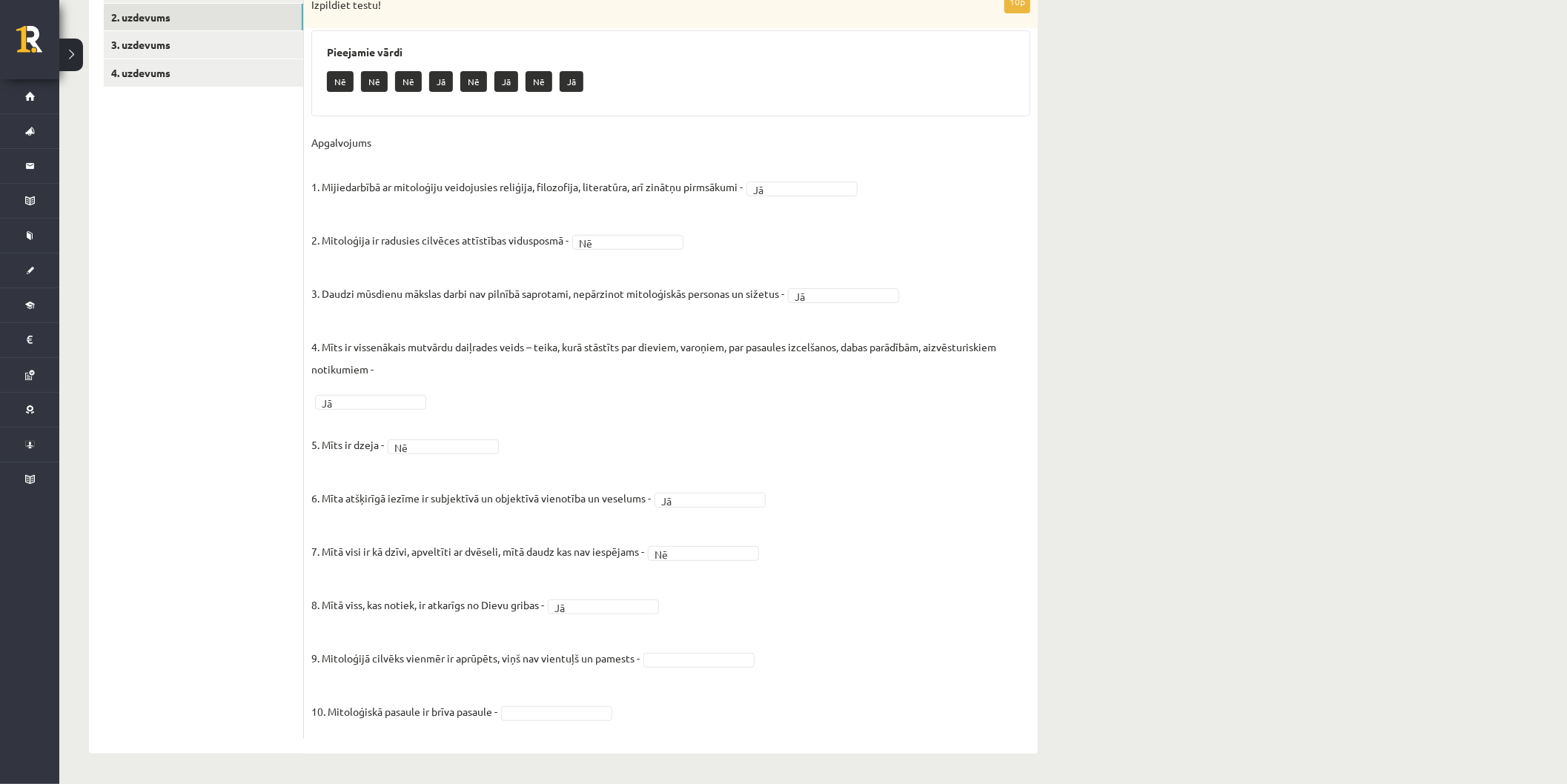
click at [673, 670] on fieldset "Apgalvojums 1. Mijiedarbībā ar mitoloģiju veidojusies reliģija, filozofija, lit…" at bounding box center [671, 431] width 719 height 600
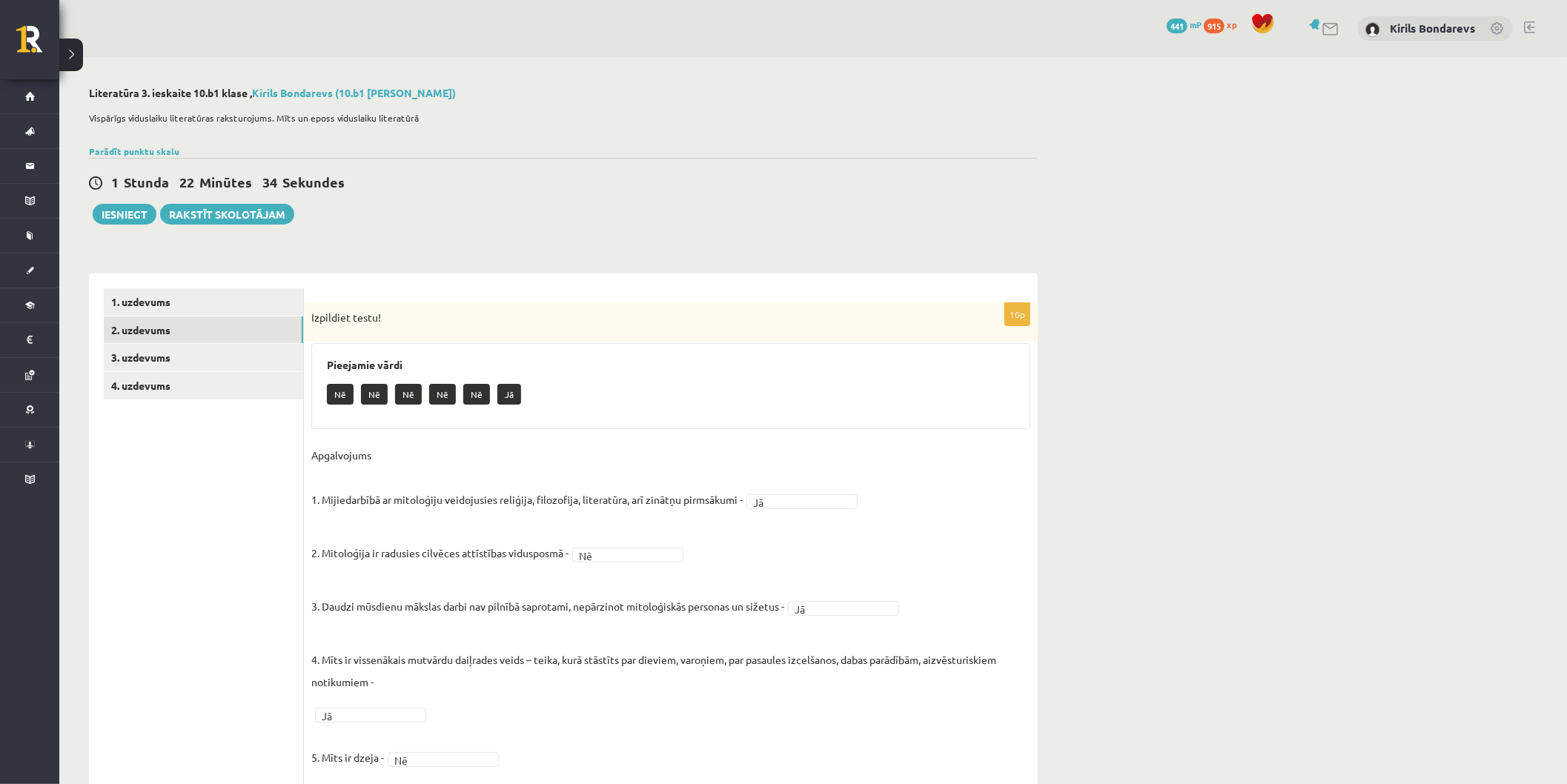
scroll to position [82, 0]
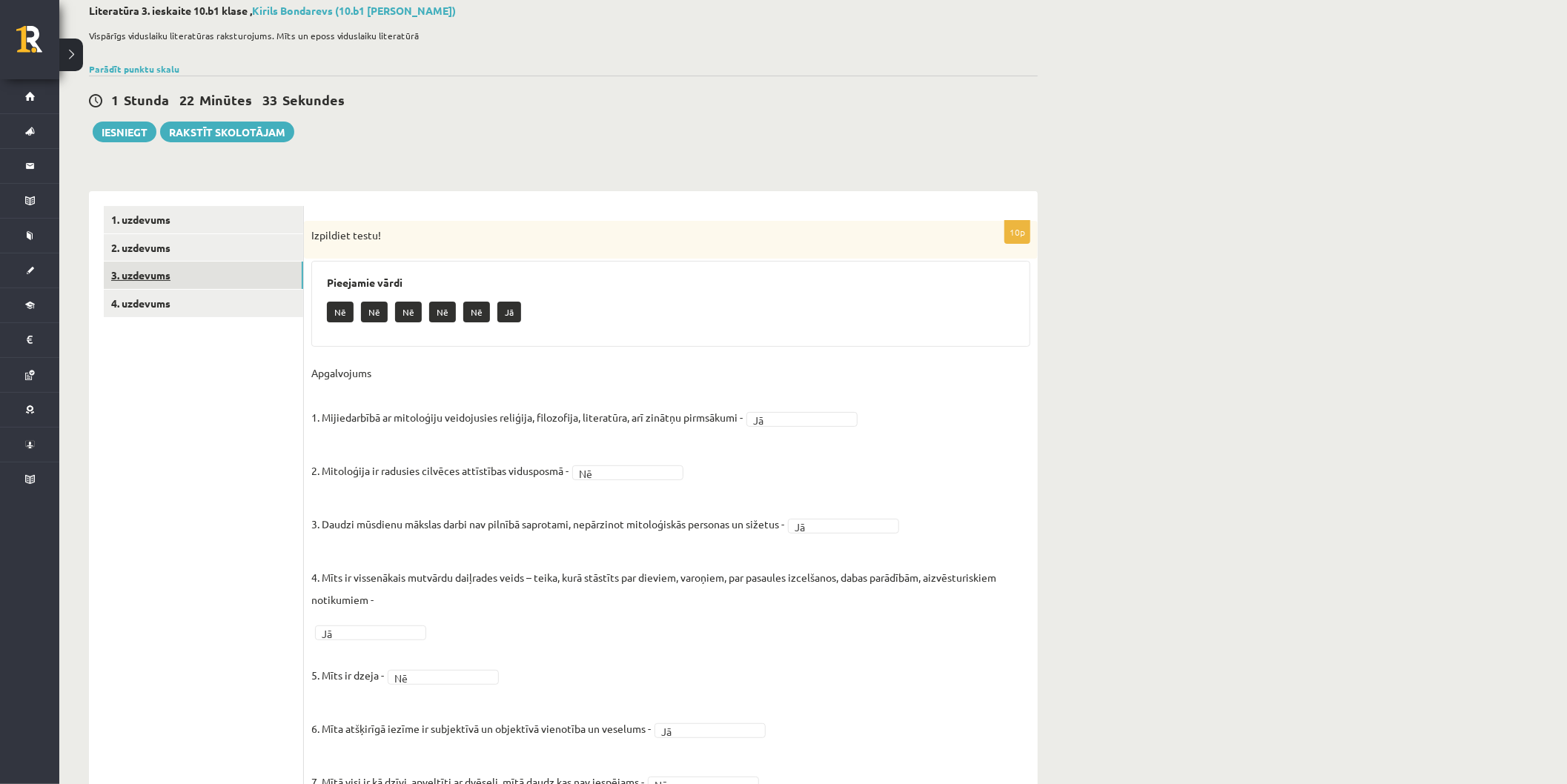
click at [120, 271] on link "3. uzdevums" at bounding box center [204, 276] width 200 height 28
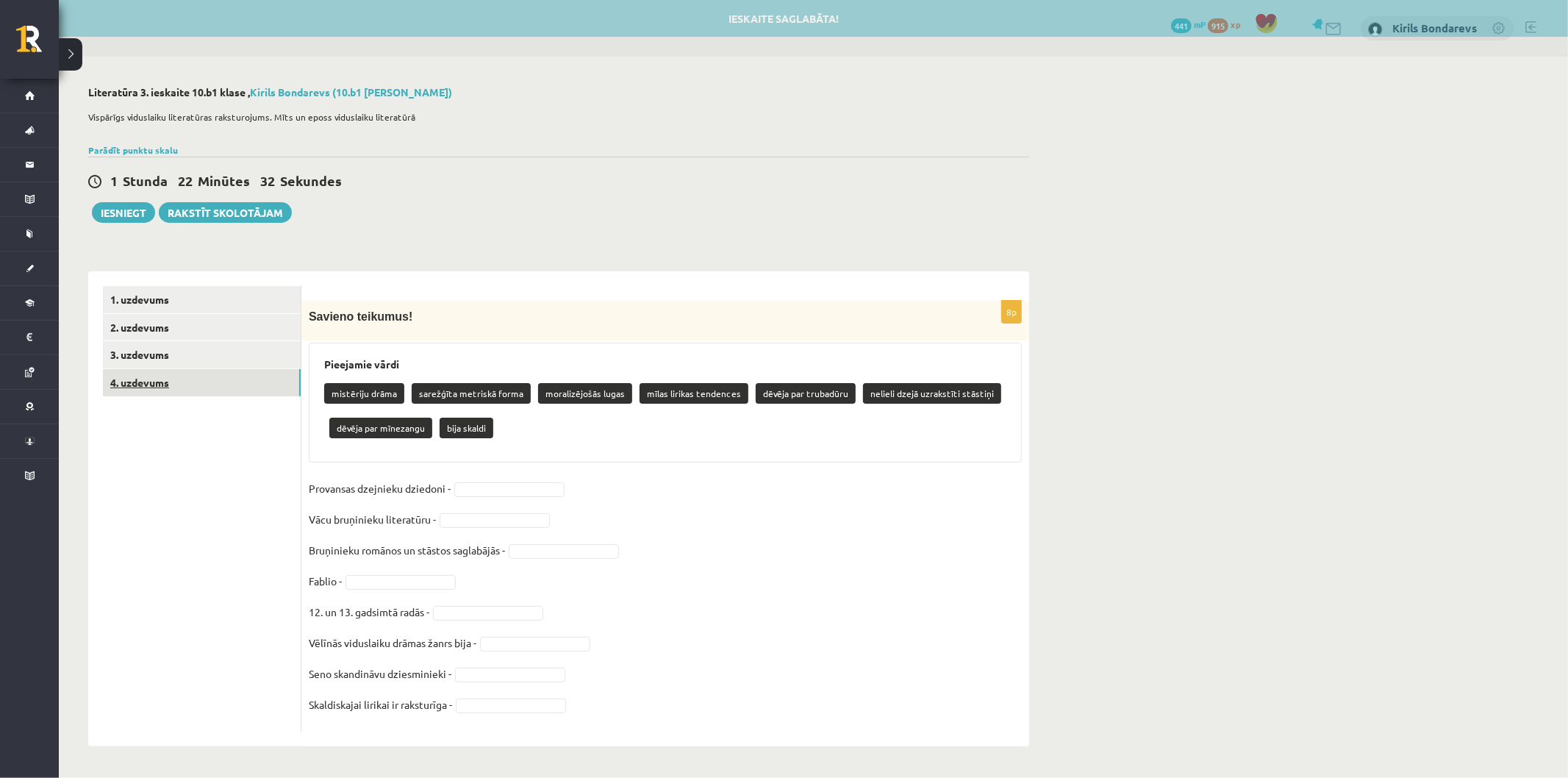
click at [156, 376] on link "4. uzdevums" at bounding box center [202, 383] width 198 height 27
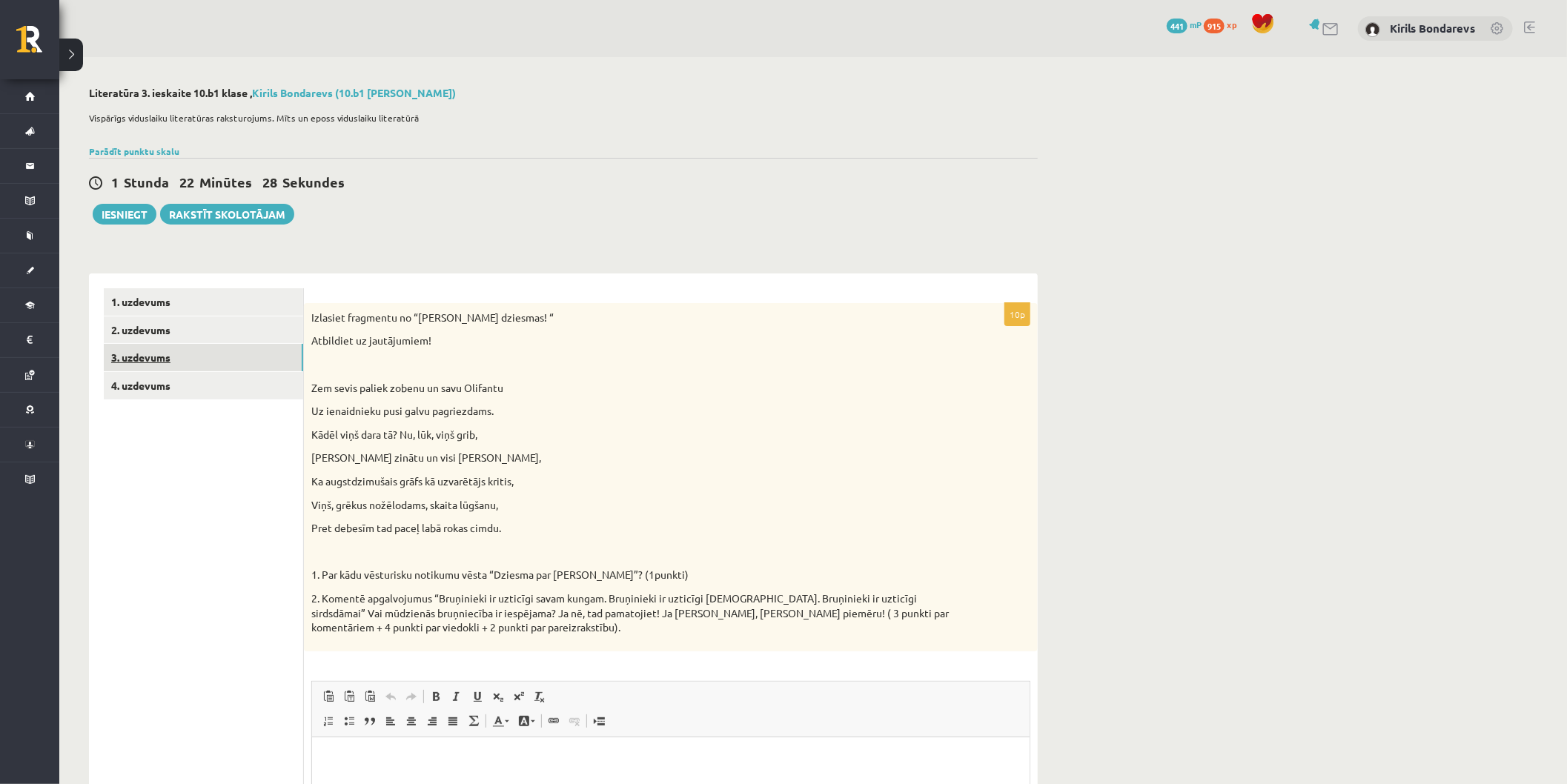
click at [148, 361] on link "3. uzdevums" at bounding box center [204, 358] width 200 height 28
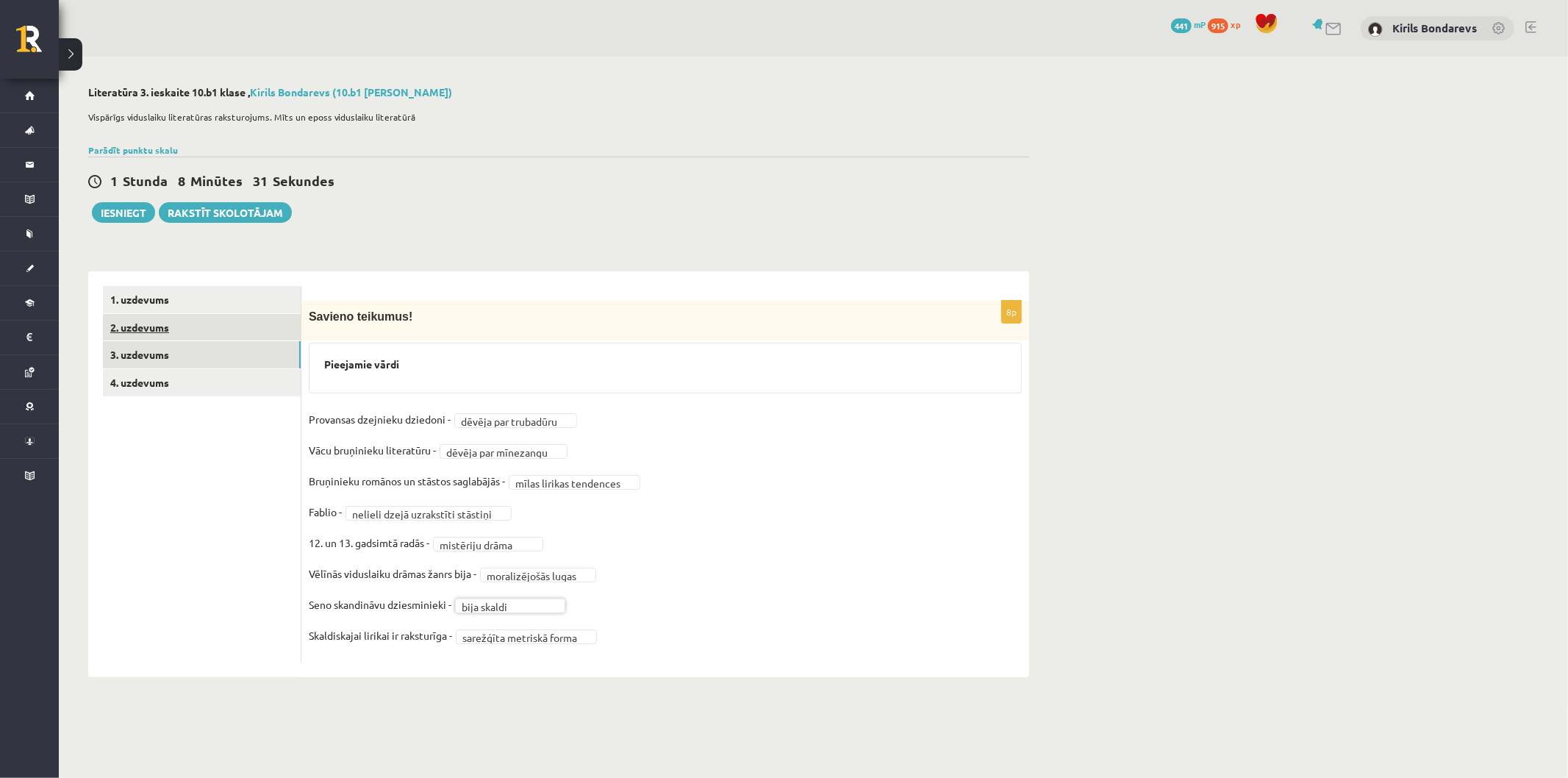
click at [157, 334] on link "2. uzdevums" at bounding box center [202, 327] width 198 height 27
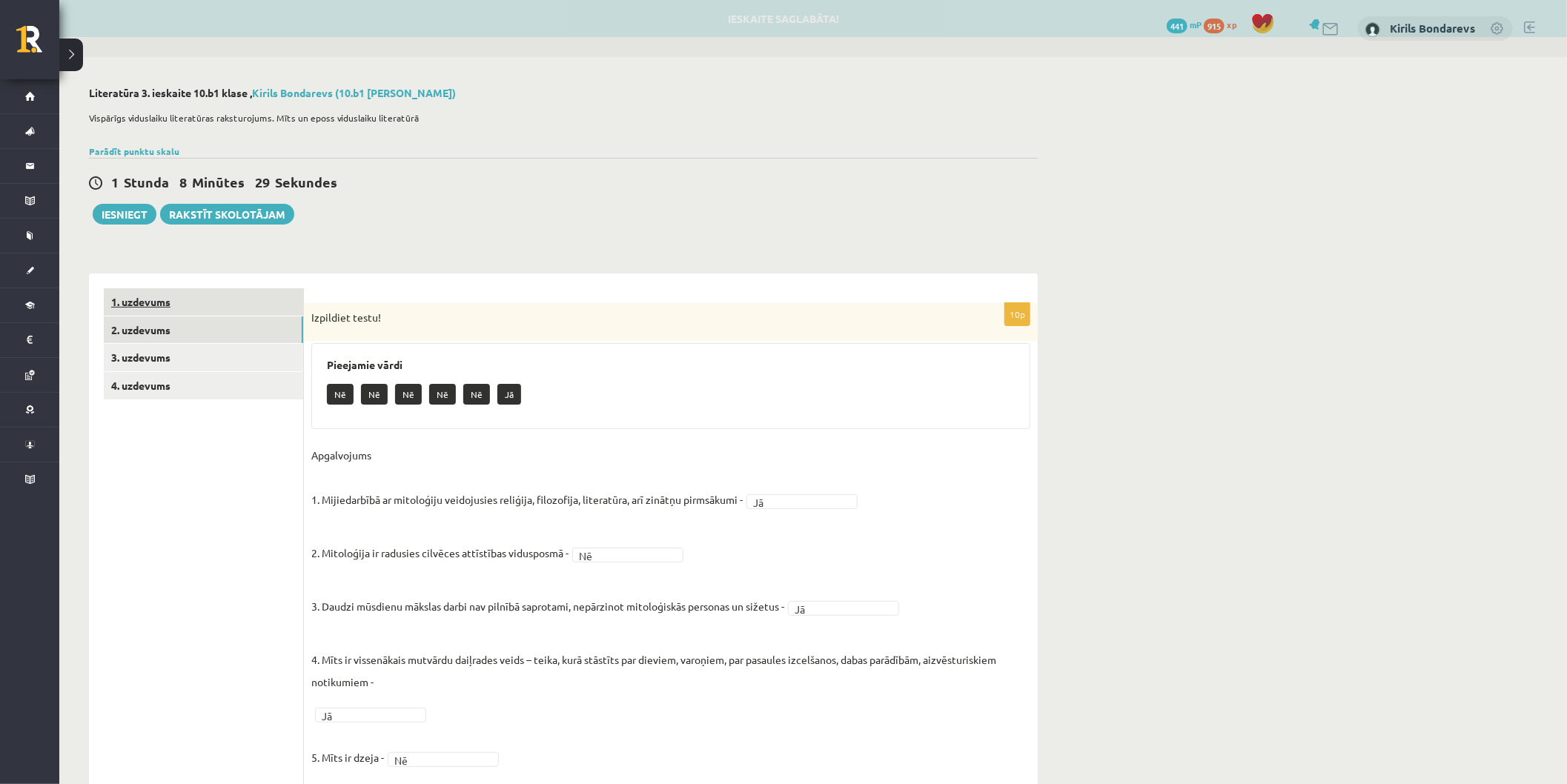
click at [135, 300] on link "1. uzdevums" at bounding box center [204, 302] width 200 height 28
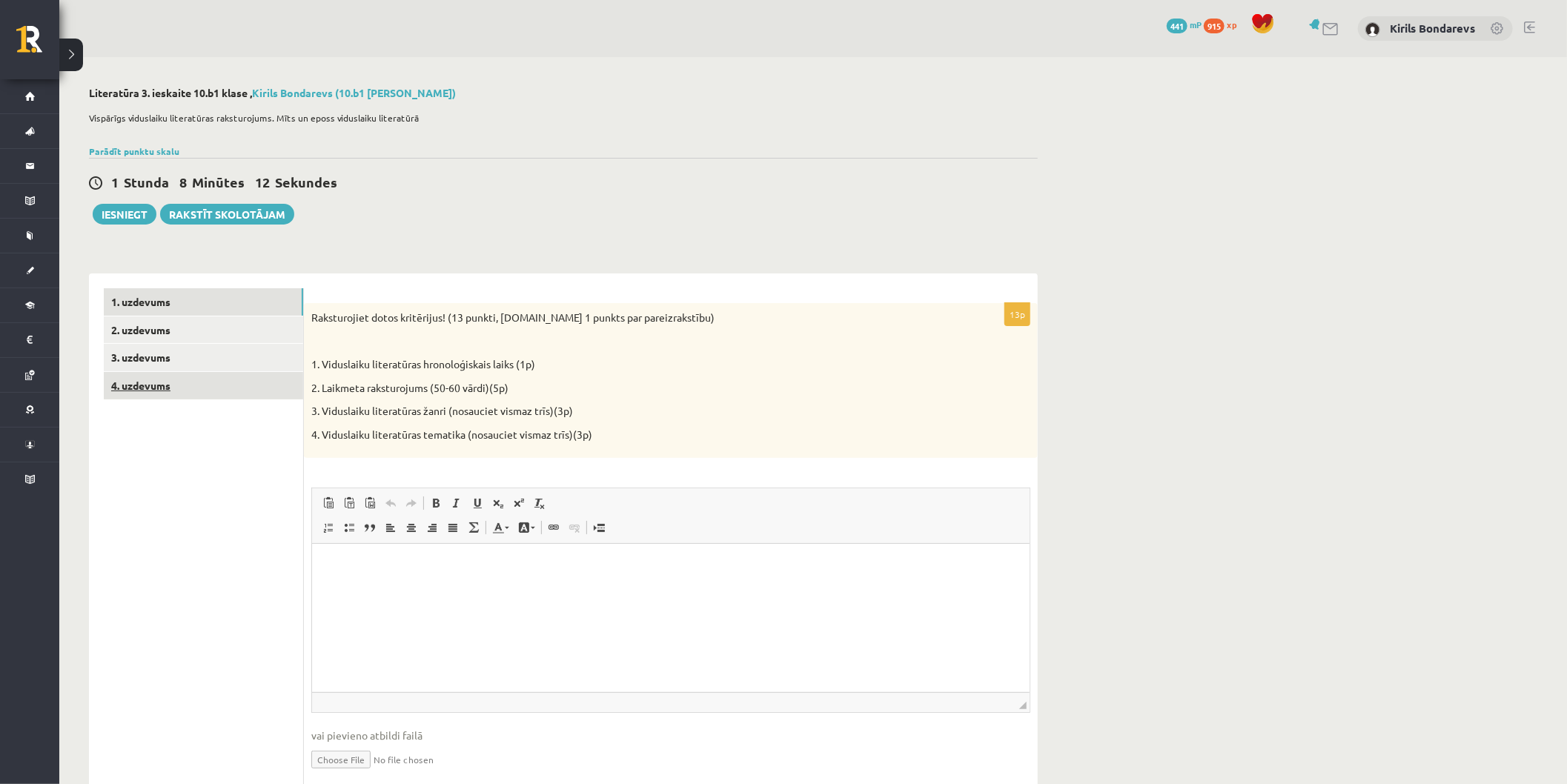
click at [165, 383] on link "4. uzdevums" at bounding box center [204, 386] width 200 height 28
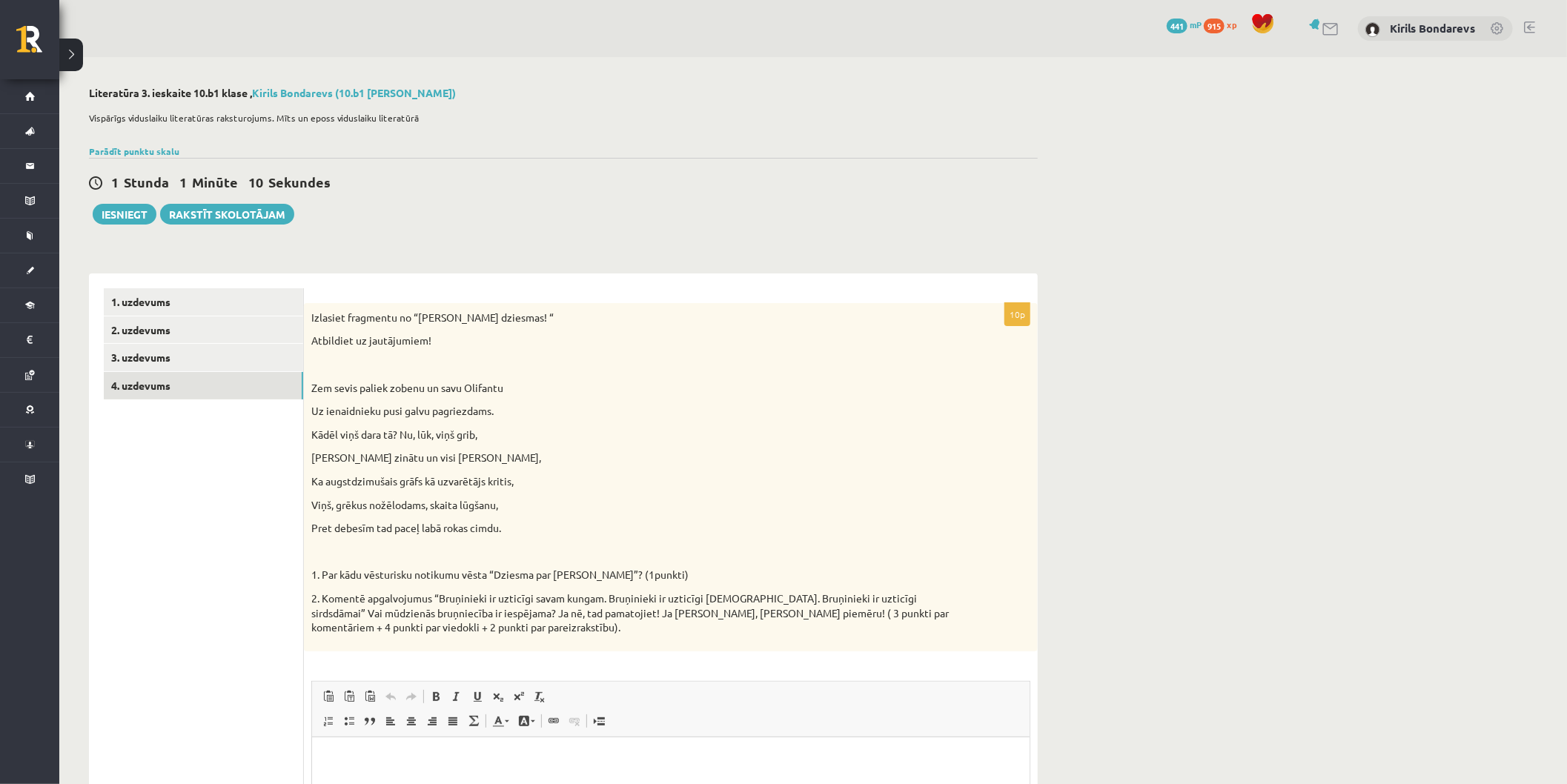
scroll to position [246, 0]
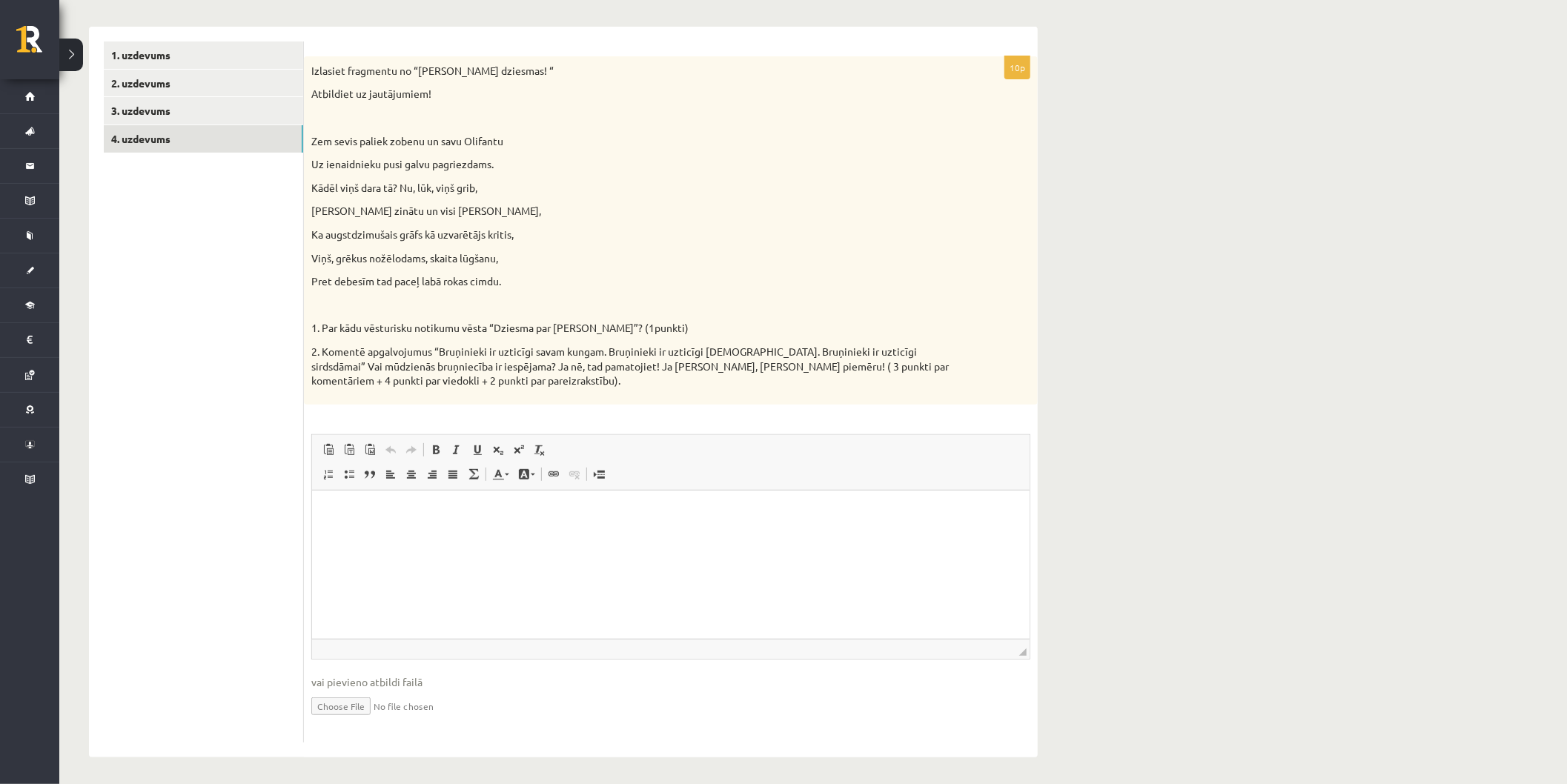
click at [569, 535] on html at bounding box center [670, 512] width 718 height 45
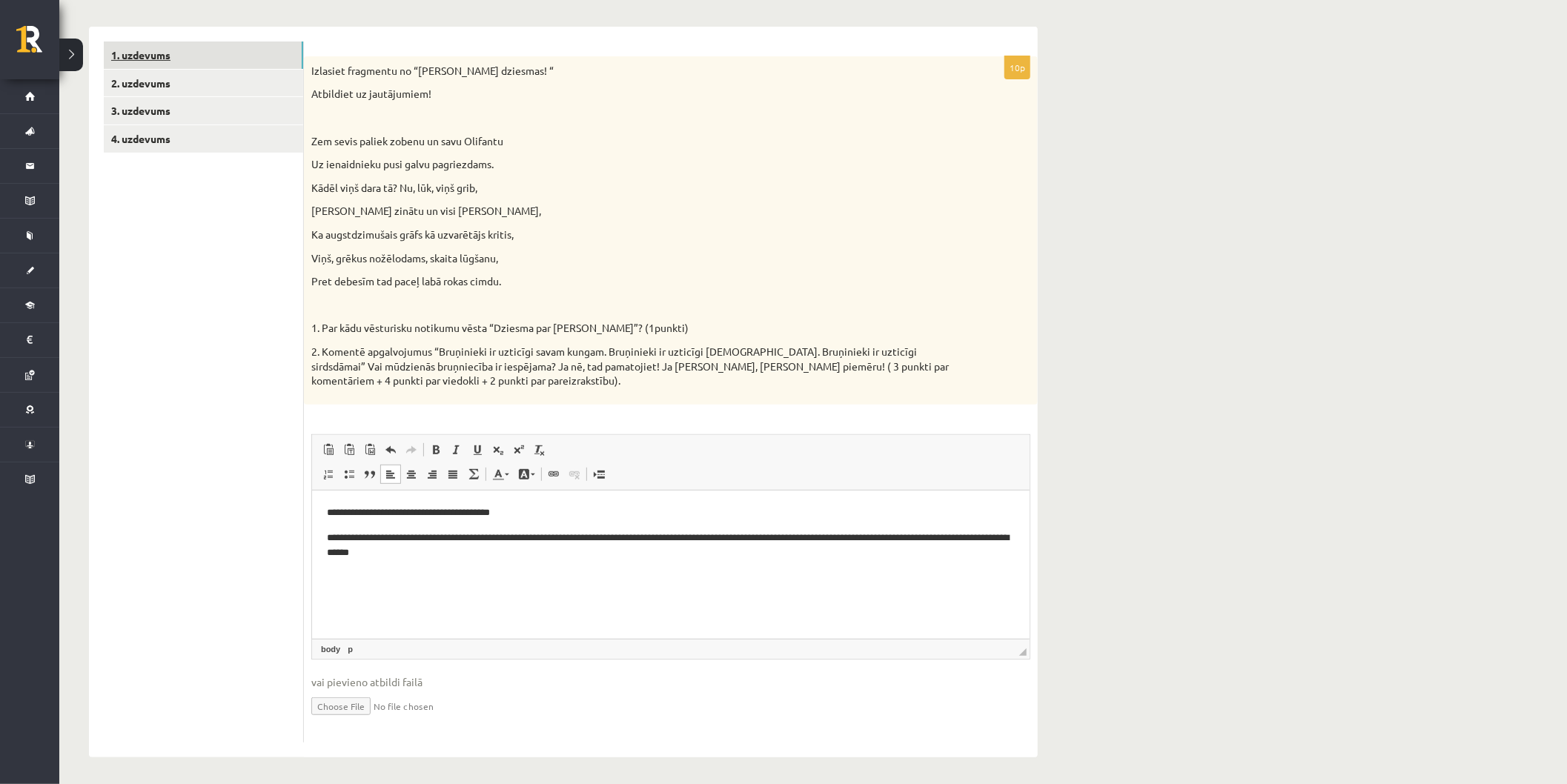
click at [204, 45] on link "1. uzdevums" at bounding box center [204, 55] width 200 height 28
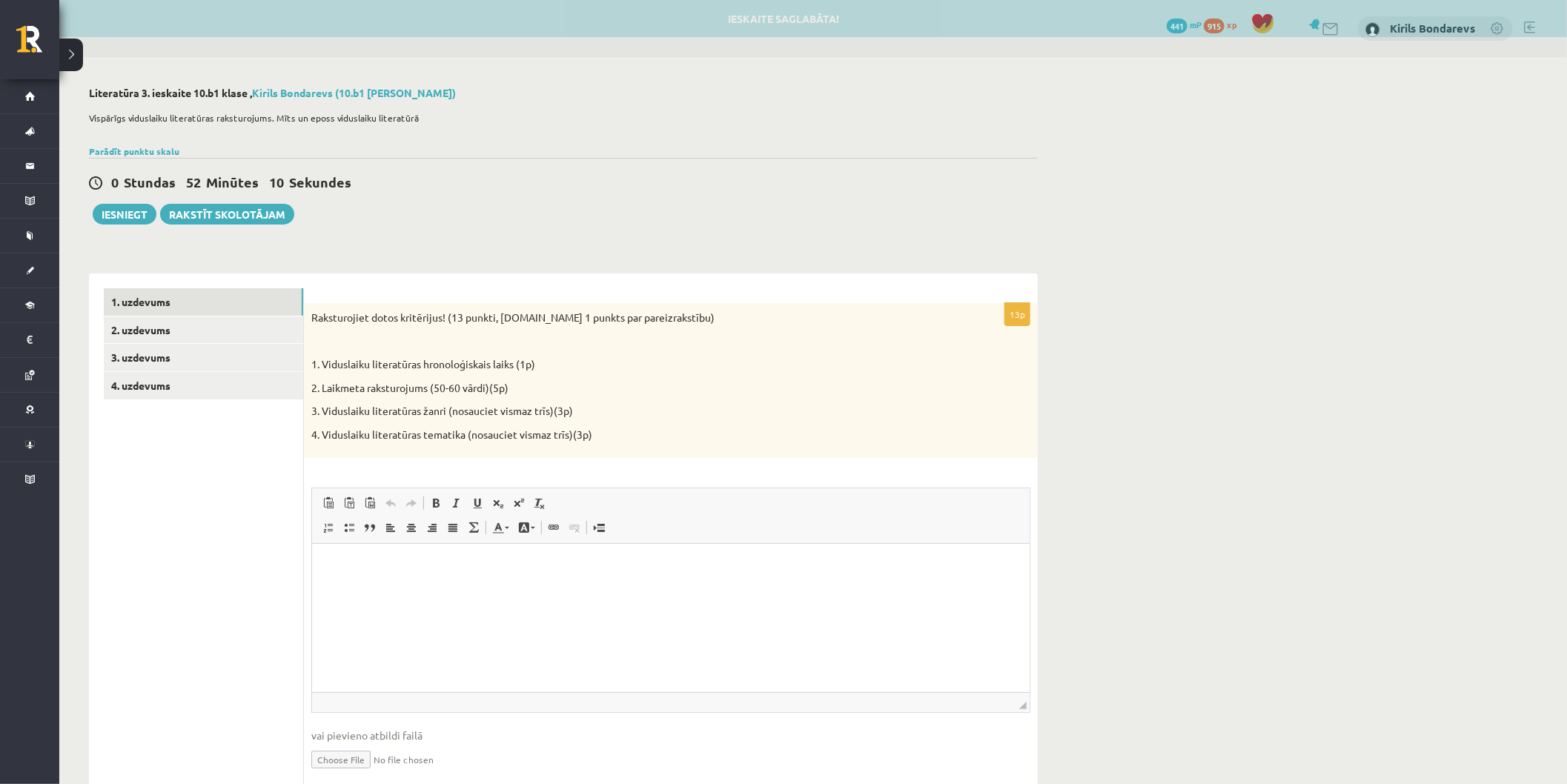
scroll to position [0, 0]
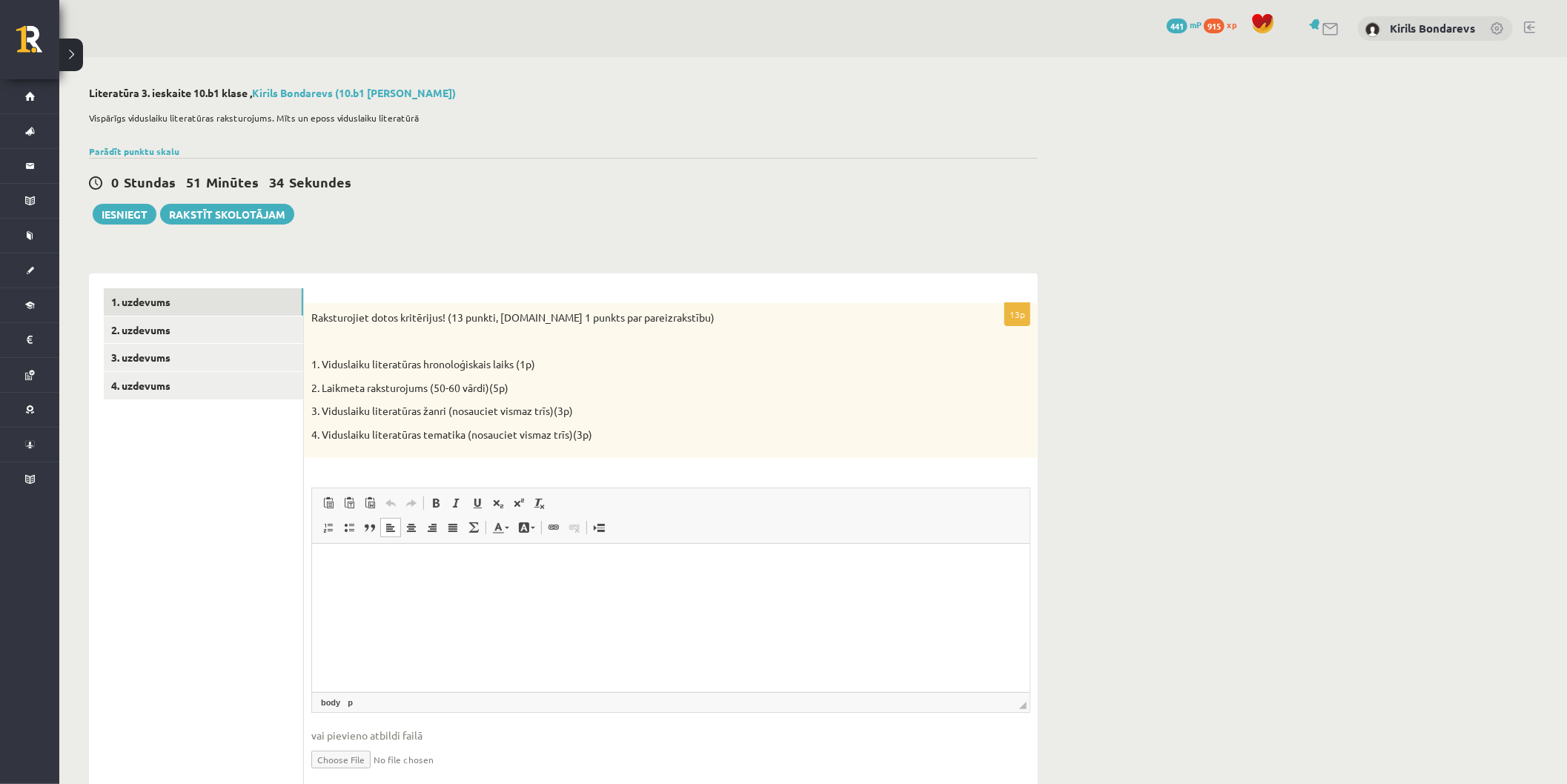
click at [521, 551] on html at bounding box center [670, 567] width 718 height 45
drag, startPoint x: 603, startPoint y: 598, endPoint x: 612, endPoint y: 563, distance: 36.1
click at [607, 575] on html "**********" at bounding box center [670, 574] width 718 height 61
click at [612, 563] on p "**********" at bounding box center [670, 574] width 688 height 31
click at [403, 607] on p "***" at bounding box center [670, 599] width 688 height 31
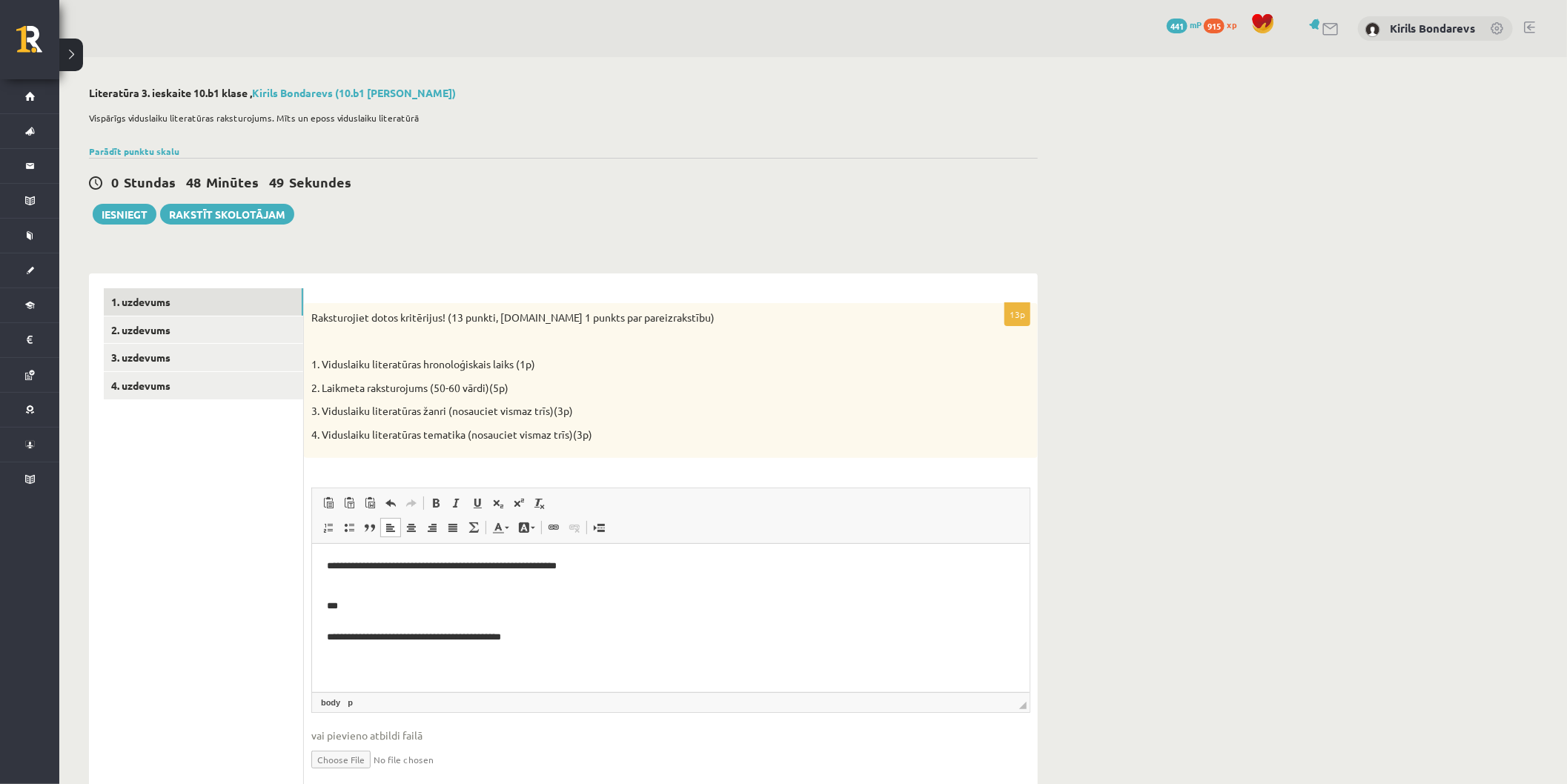
click at [685, 575] on body "**********" at bounding box center [670, 602] width 688 height 87
click at [660, 542] on span "Панели инструментов редактора Вставить Комбинация клавиш Ctrl+V Вставить только…" at bounding box center [671, 516] width 718 height 56
click at [653, 570] on p "**********" at bounding box center [670, 566] width 688 height 15
click at [624, 651] on html "**********" at bounding box center [670, 602] width 718 height 117
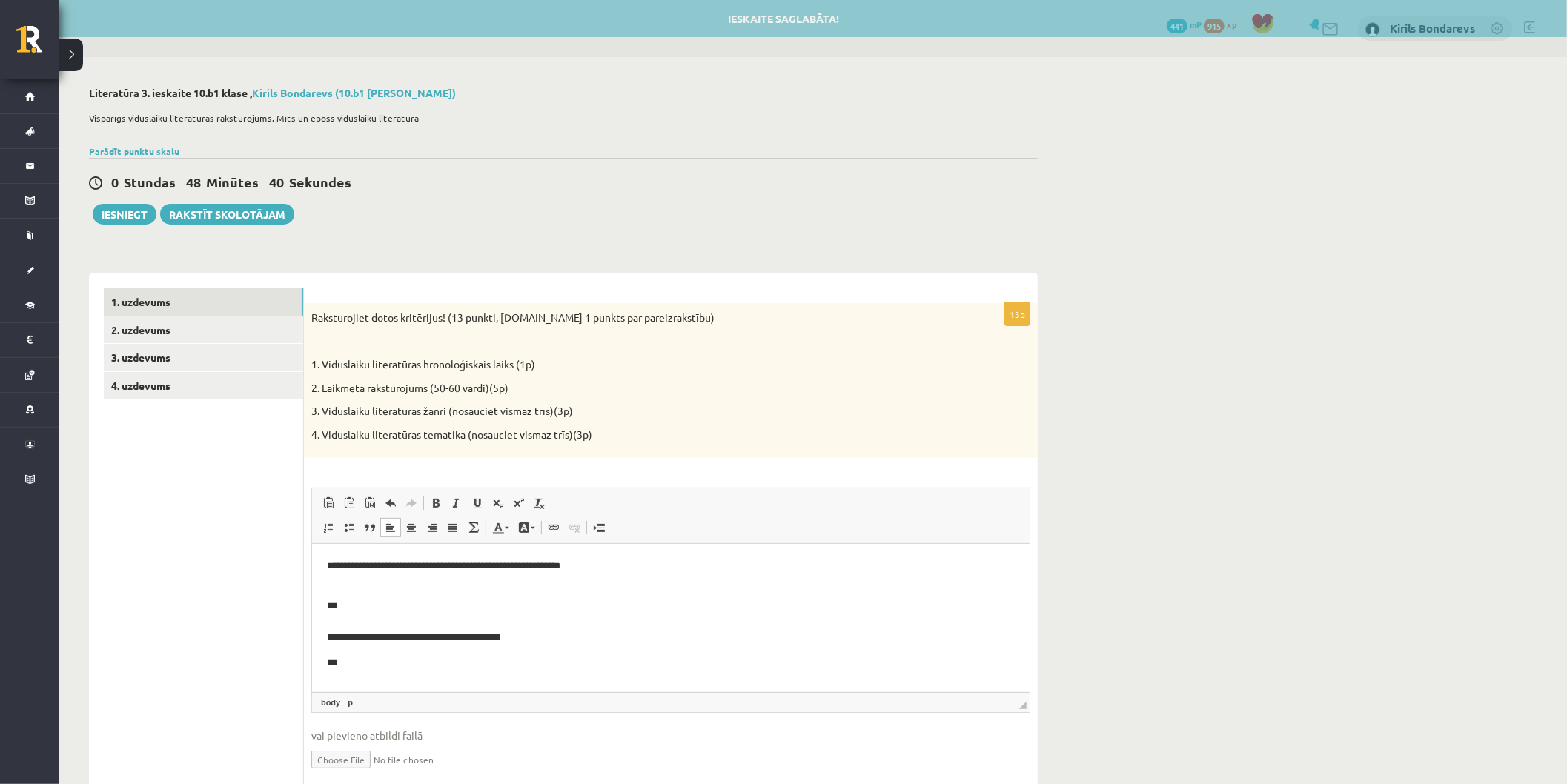
click at [378, 581] on body "**********" at bounding box center [670, 614] width 688 height 111
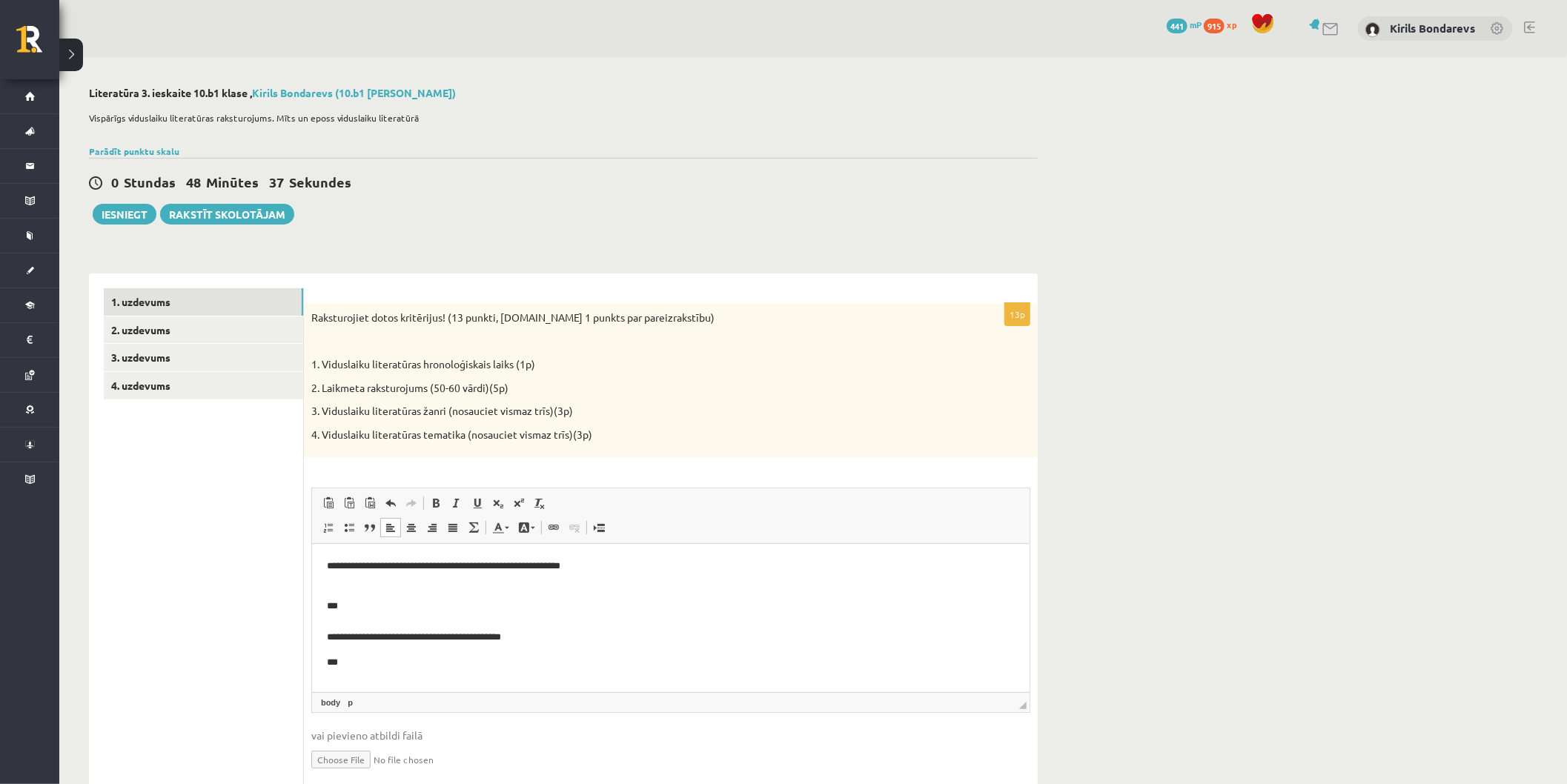
click at [397, 662] on p "***" at bounding box center [670, 662] width 688 height 15
click at [367, 600] on p "**********" at bounding box center [670, 615] width 688 height 62
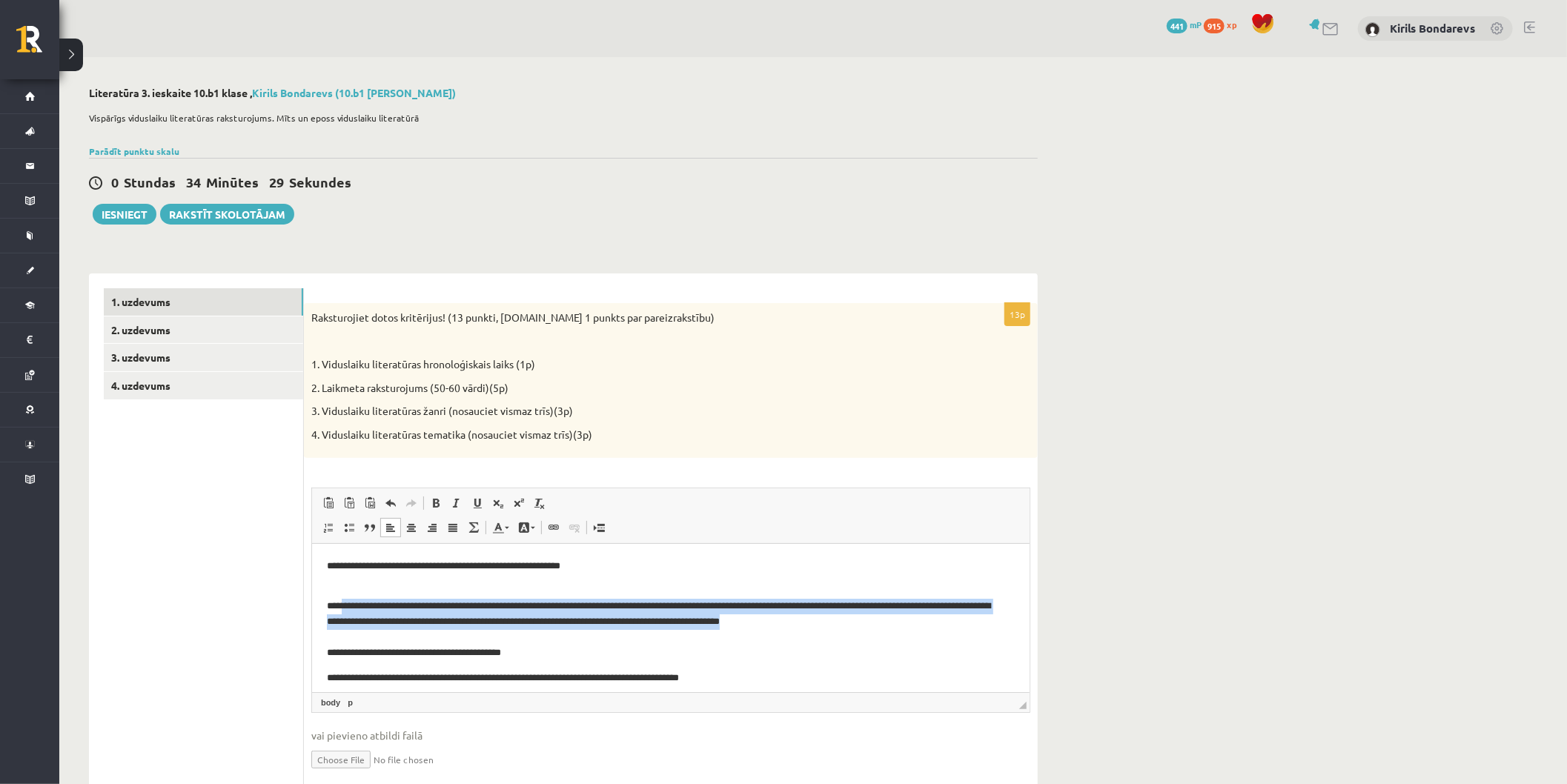
drag, startPoint x: 835, startPoint y: 626, endPoint x: 350, endPoint y: 598, distance: 485.8
click at [341, 599] on p "**********" at bounding box center [663, 622] width 674 height 77
copy p "**********"
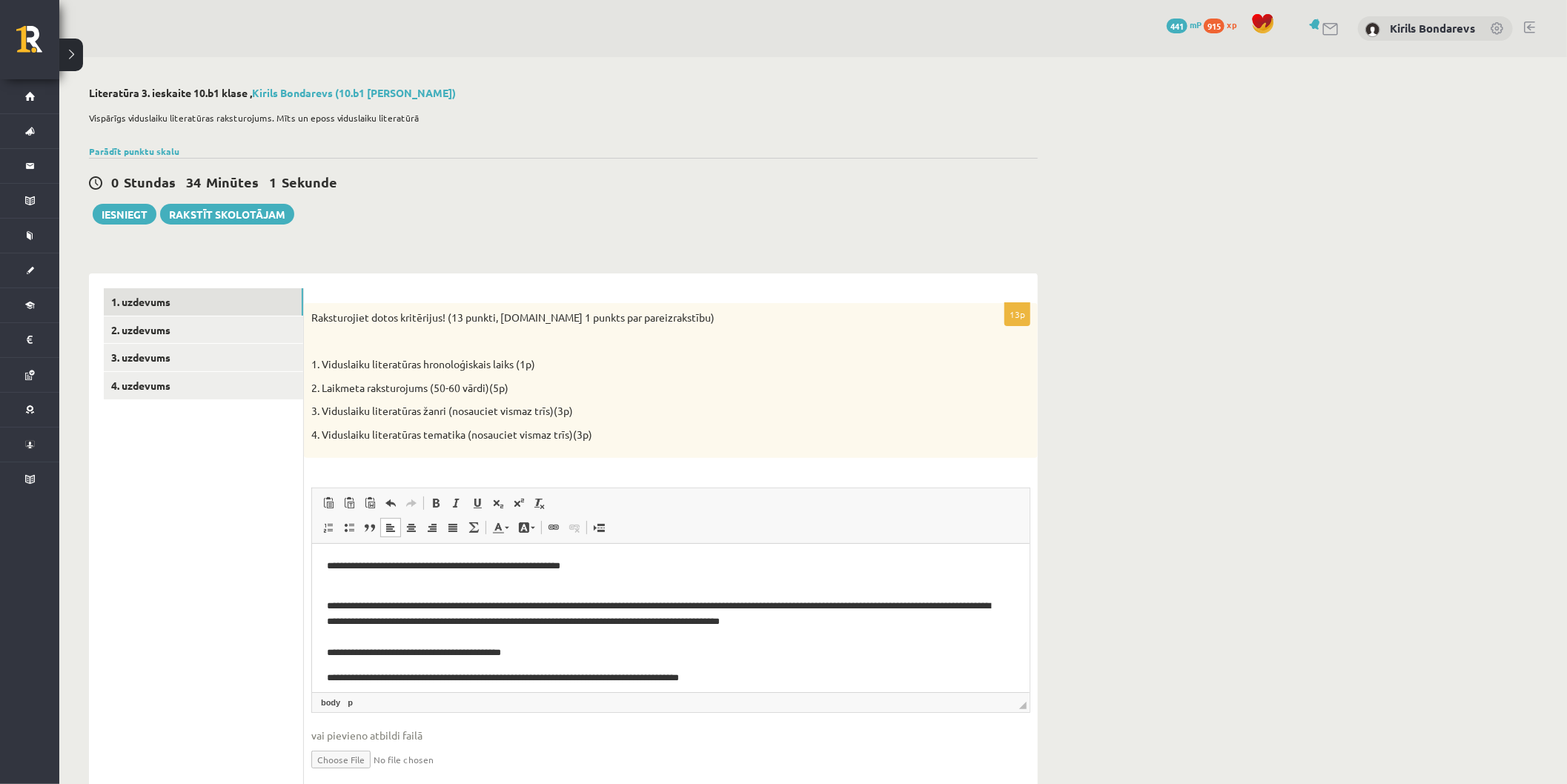
click at [779, 599] on p "**********" at bounding box center [663, 622] width 674 height 77
drag, startPoint x: 603, startPoint y: 565, endPoint x: 323, endPoint y: 546, distance: 280.6
click at [323, 546] on html "**********" at bounding box center [670, 622] width 718 height 156
copy p "**********"
drag, startPoint x: 694, startPoint y: 632, endPoint x: 618, endPoint y: 625, distance: 76.3
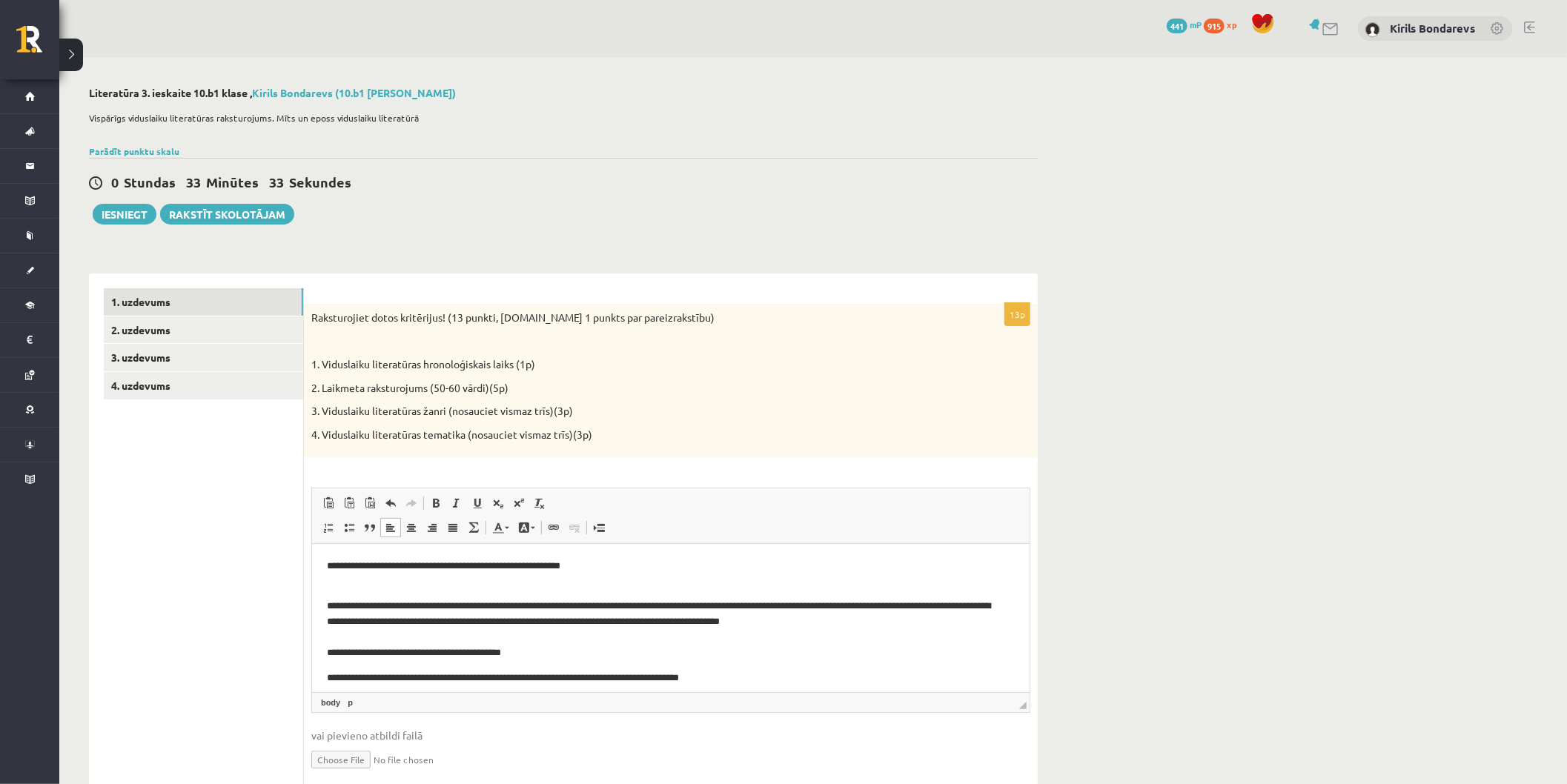
click at [694, 628] on p "**********" at bounding box center [663, 622] width 674 height 77
click at [195, 381] on link "4. uzdevums" at bounding box center [204, 386] width 200 height 28
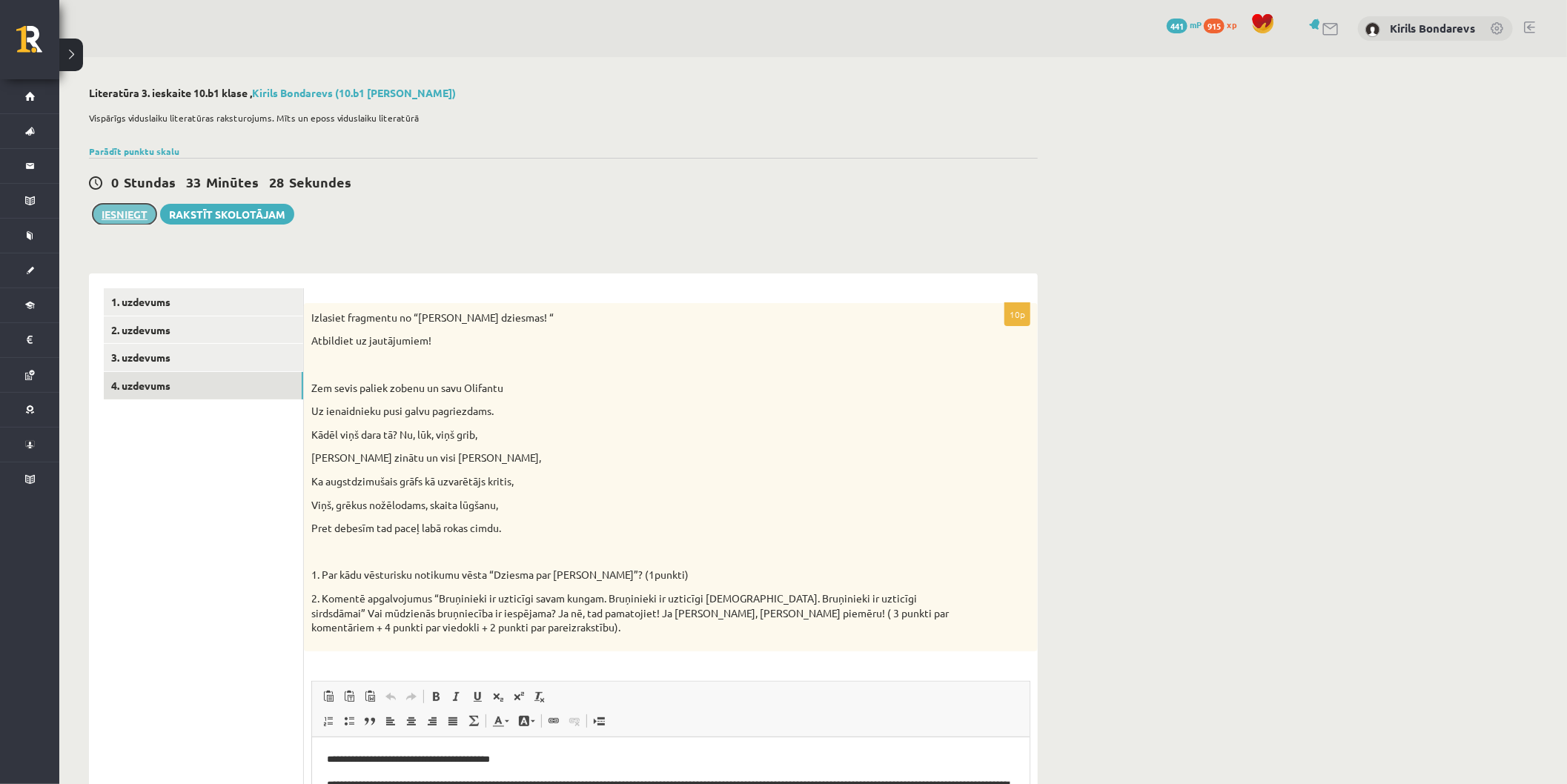
click at [120, 220] on button "Iesniegt" at bounding box center [124, 214] width 64 height 21
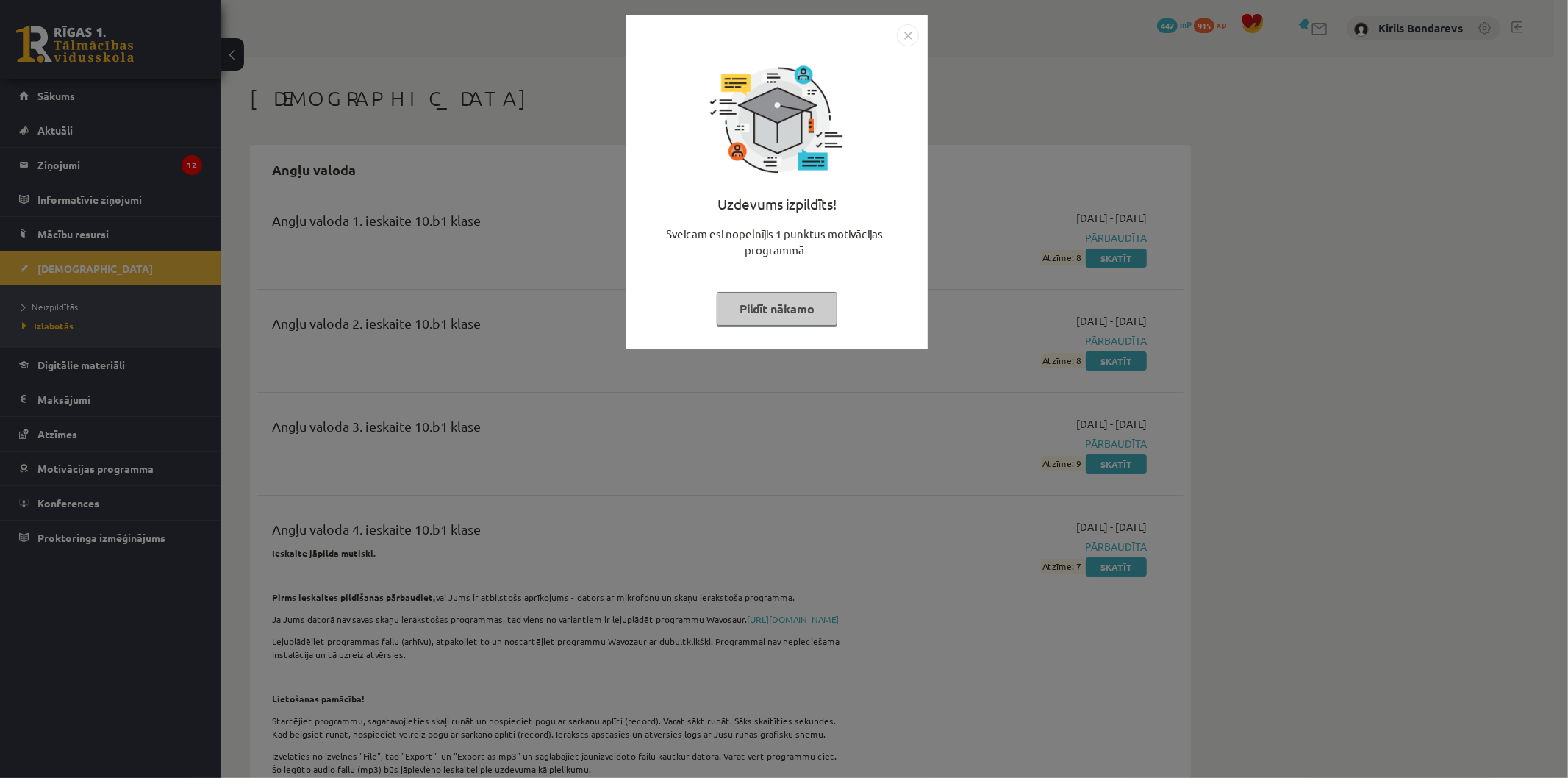
drag, startPoint x: 765, startPoint y: 293, endPoint x: 757, endPoint y: 288, distance: 9.4
click at [757, 288] on div "Uzdevums izpildīts! Sveicam esi nopelnījis 1 punktus motivācijas programmā Pild…" at bounding box center [777, 194] width 284 height 294
click at [766, 303] on div "Uzdevums izpildīts! Sveicam esi nopelnījis 1 punktus motivācijas programmā Pild…" at bounding box center [777, 194] width 284 height 294
click at [763, 293] on button "Pildīt nākamo" at bounding box center [777, 309] width 121 height 34
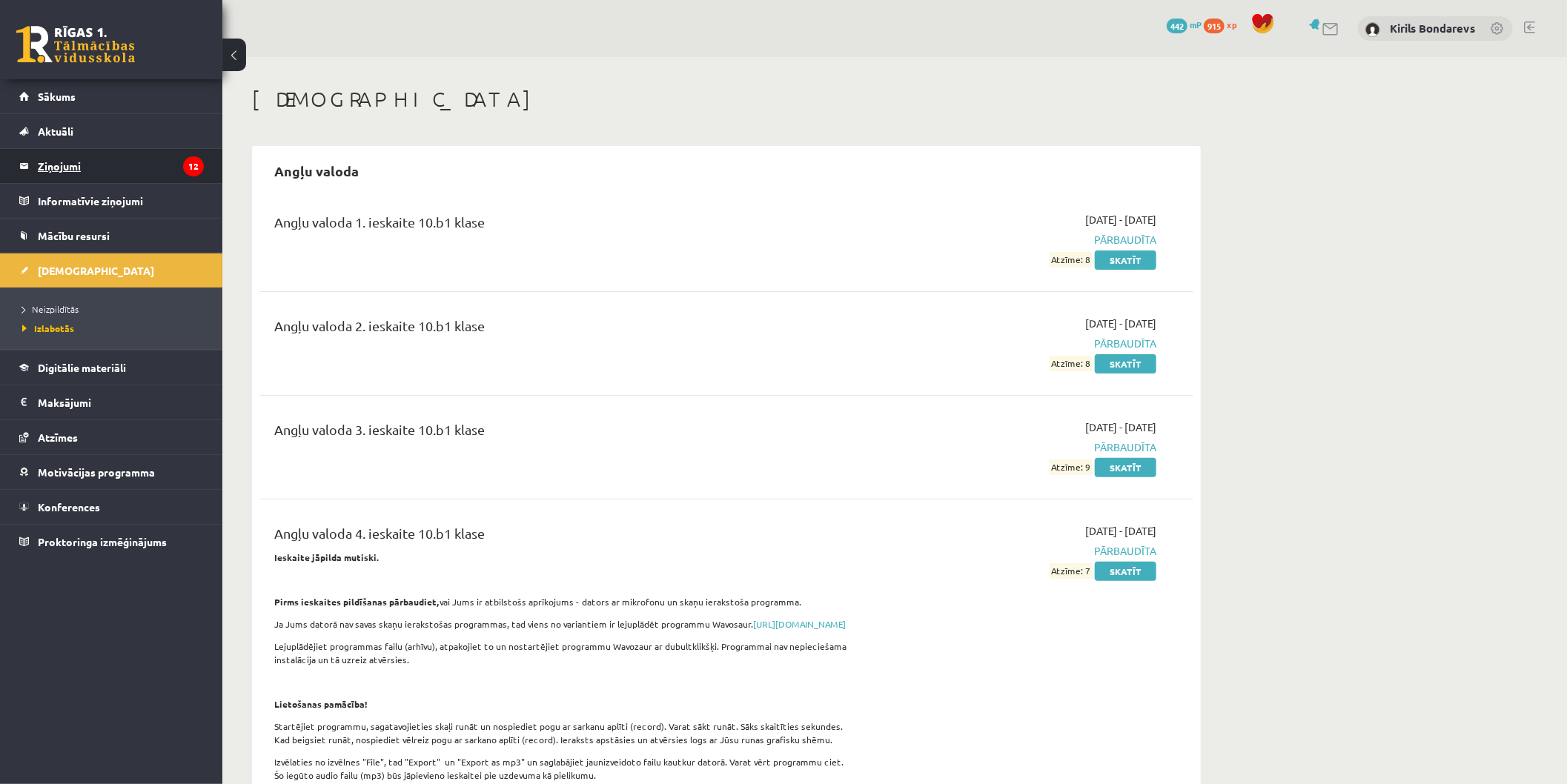
click at [88, 179] on legend "Ziņojumi 12" at bounding box center [121, 166] width 166 height 34
